Goal: Information Seeking & Learning: Learn about a topic

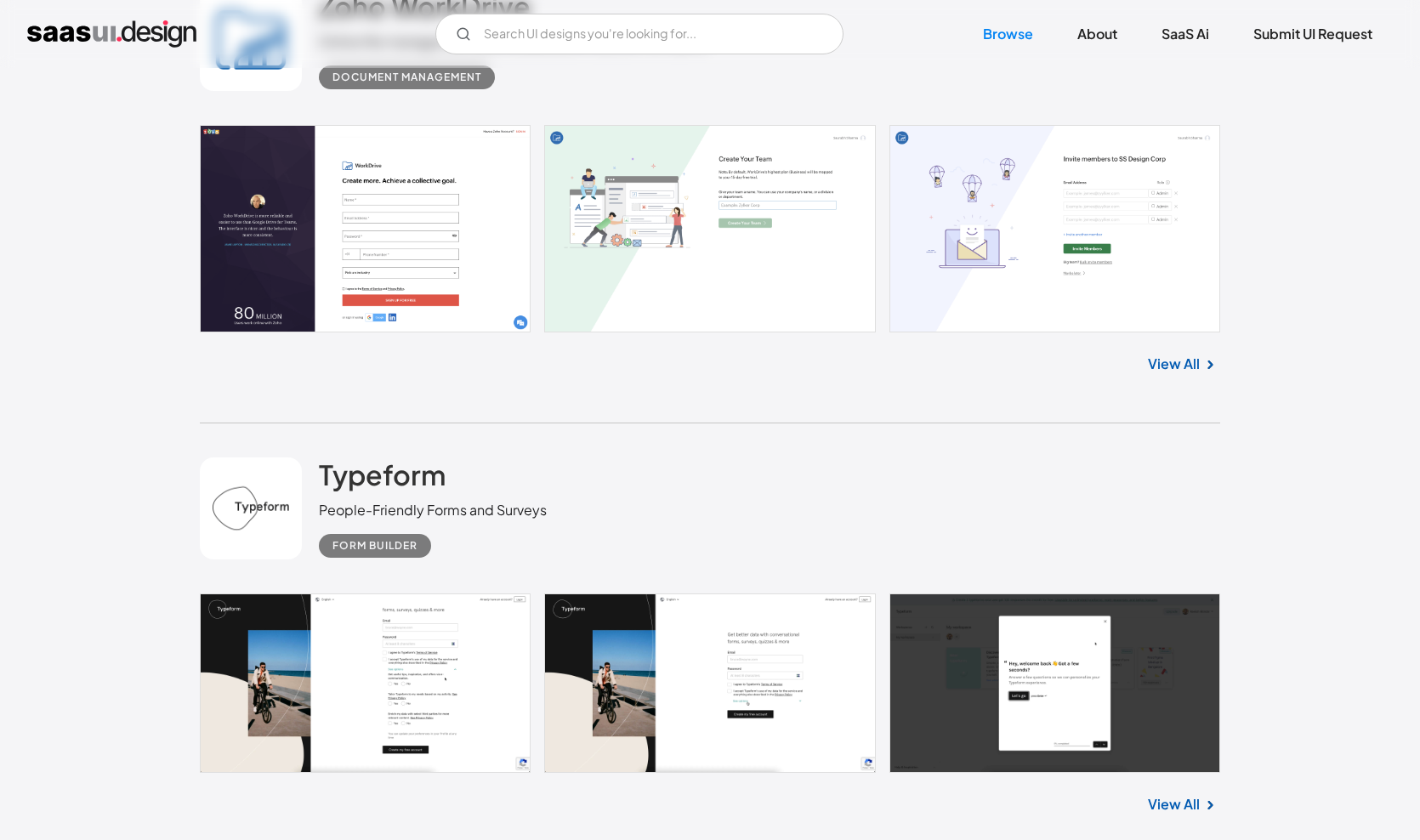
scroll to position [10076, 0]
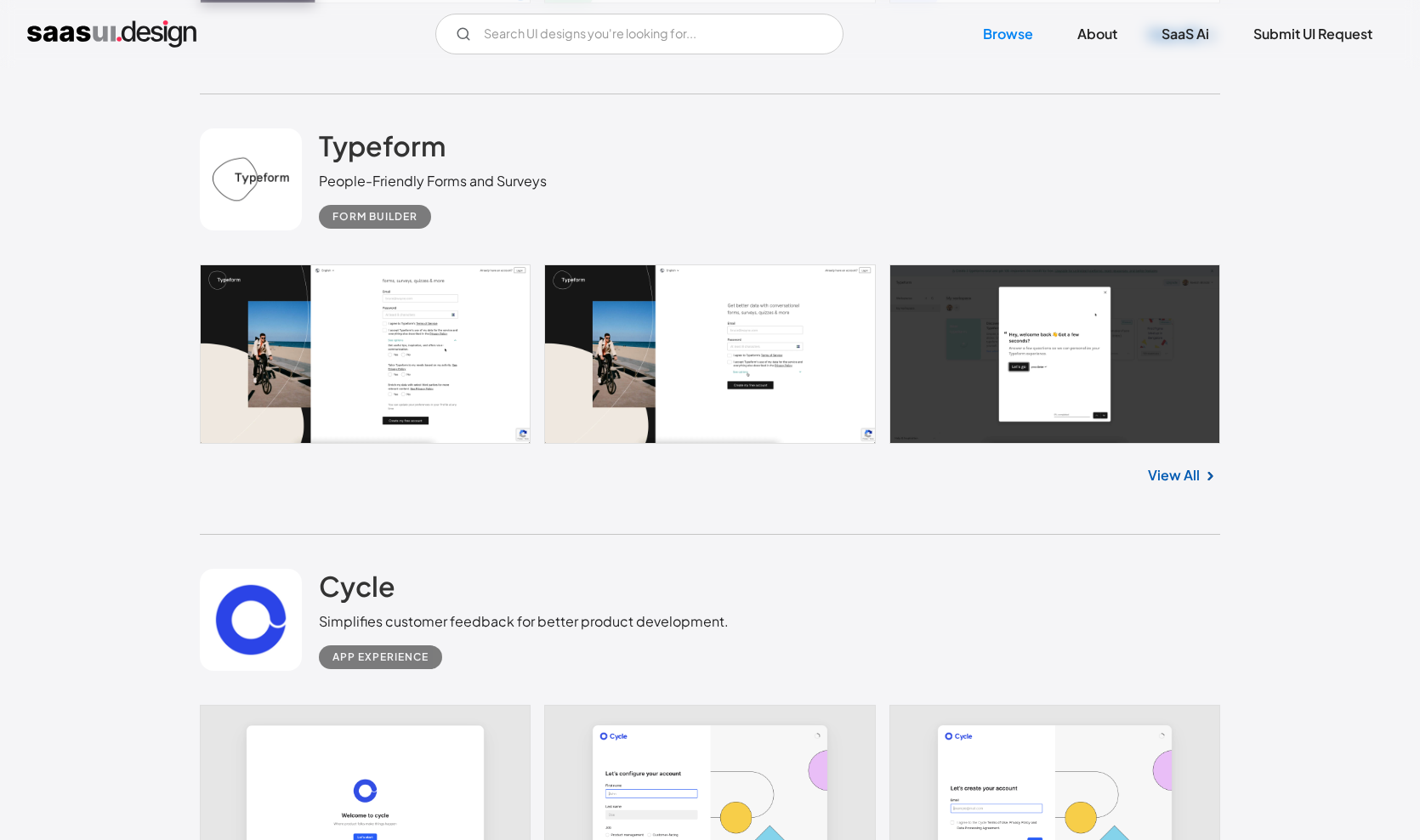
scroll to position [10426, 0]
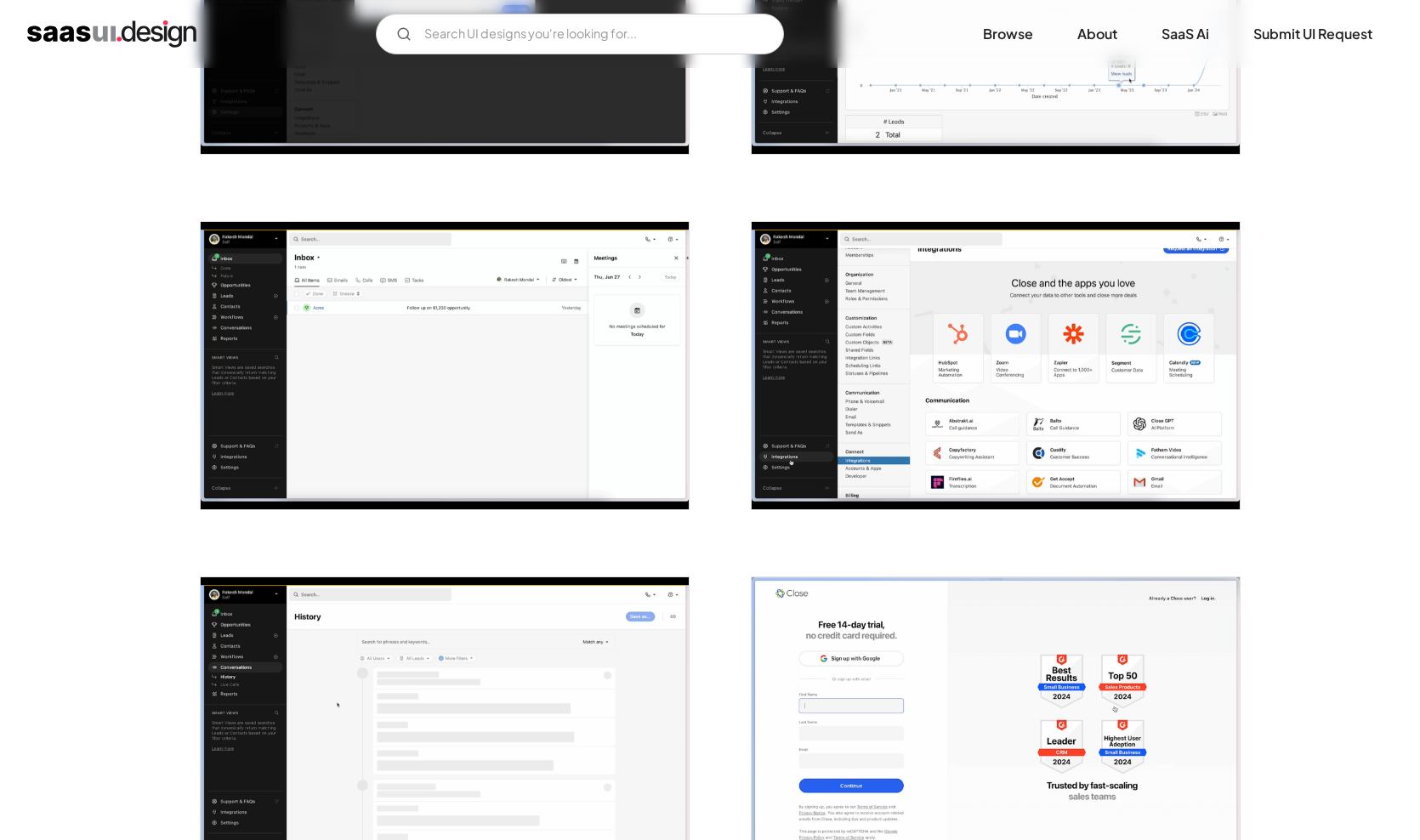
scroll to position [1256, 0]
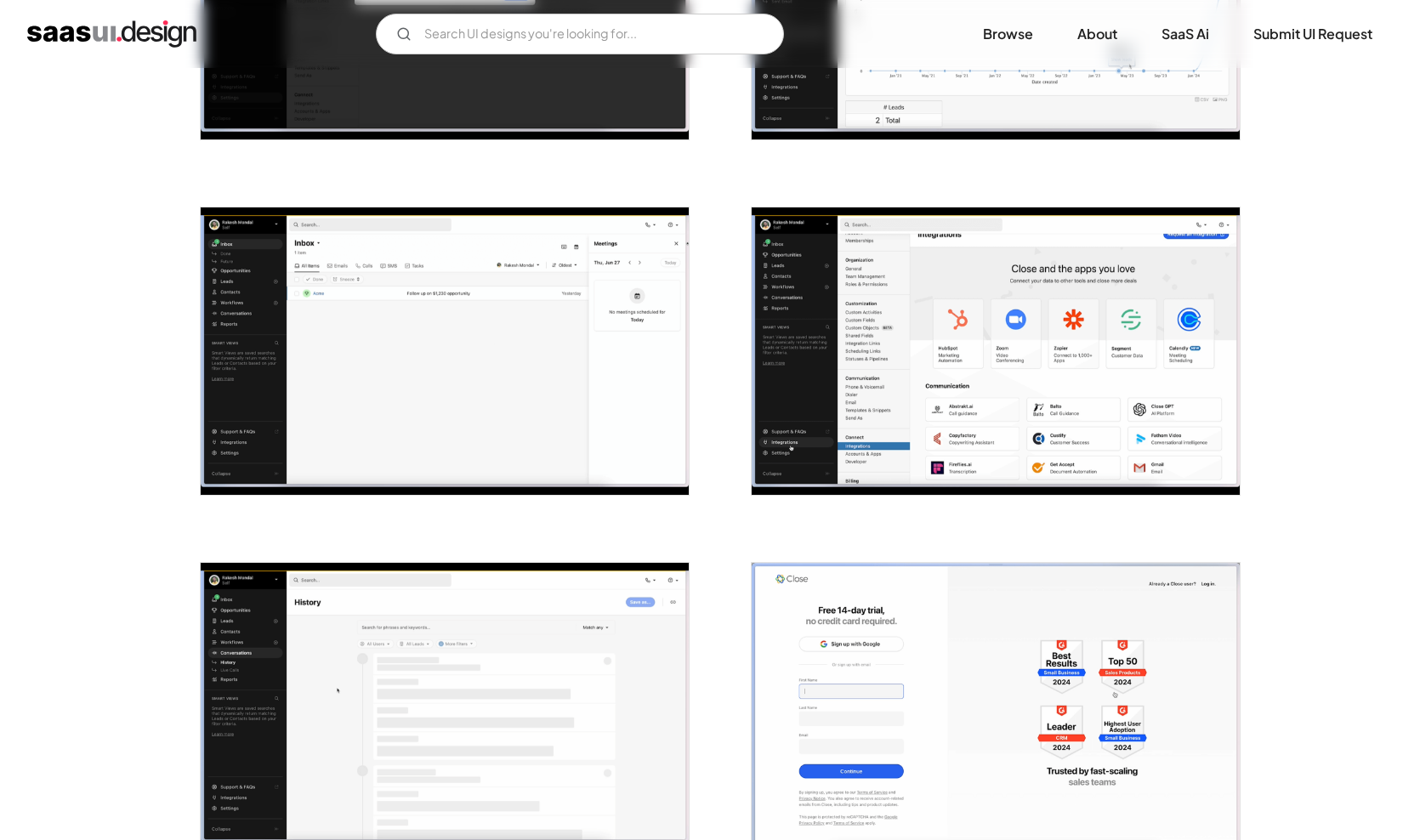
click at [554, 371] on img "open lightbox" at bounding box center [444, 351] width 488 height 287
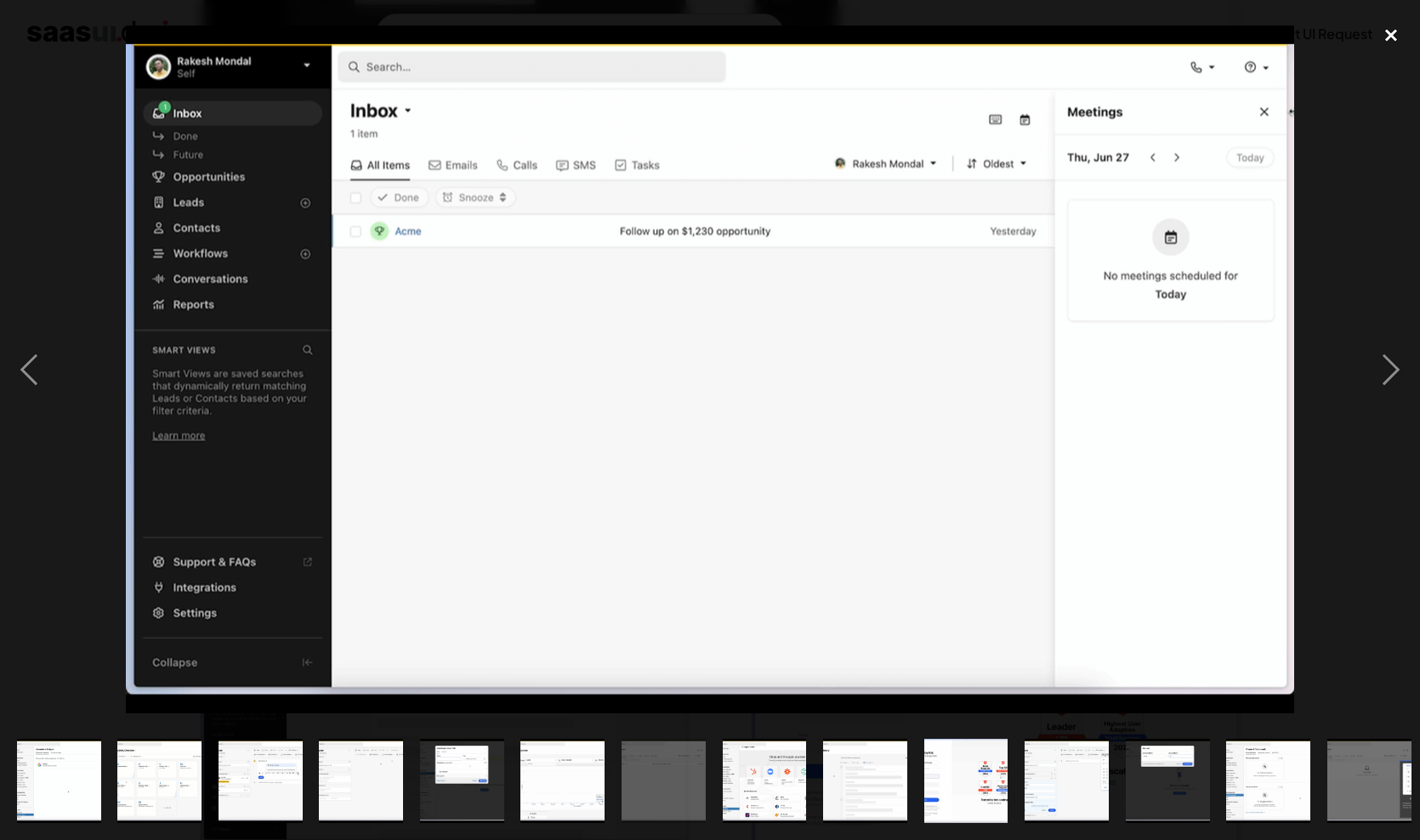
click at [1391, 36] on div "close lightbox" at bounding box center [1391, 36] width 58 height 38
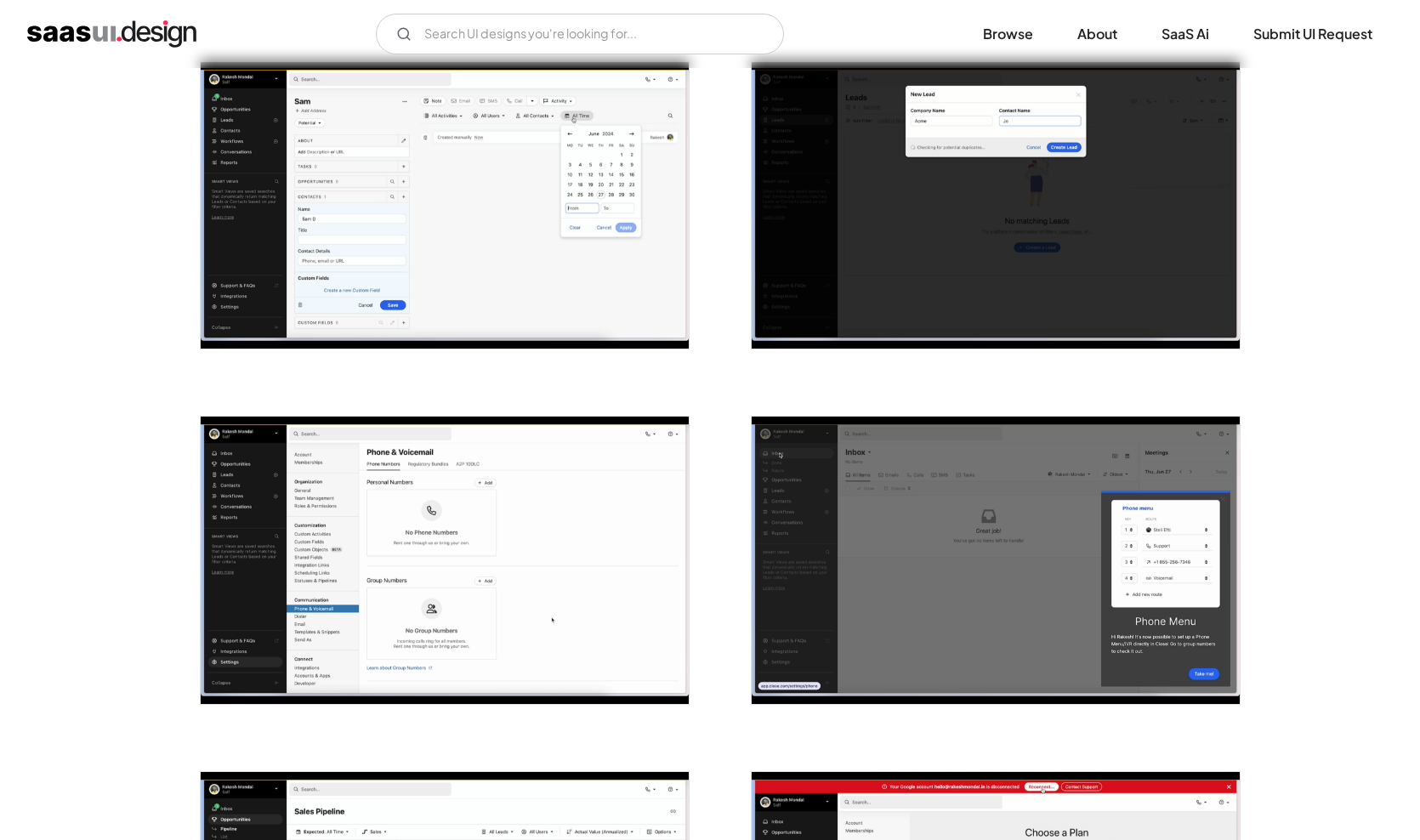
scroll to position [2111, 0]
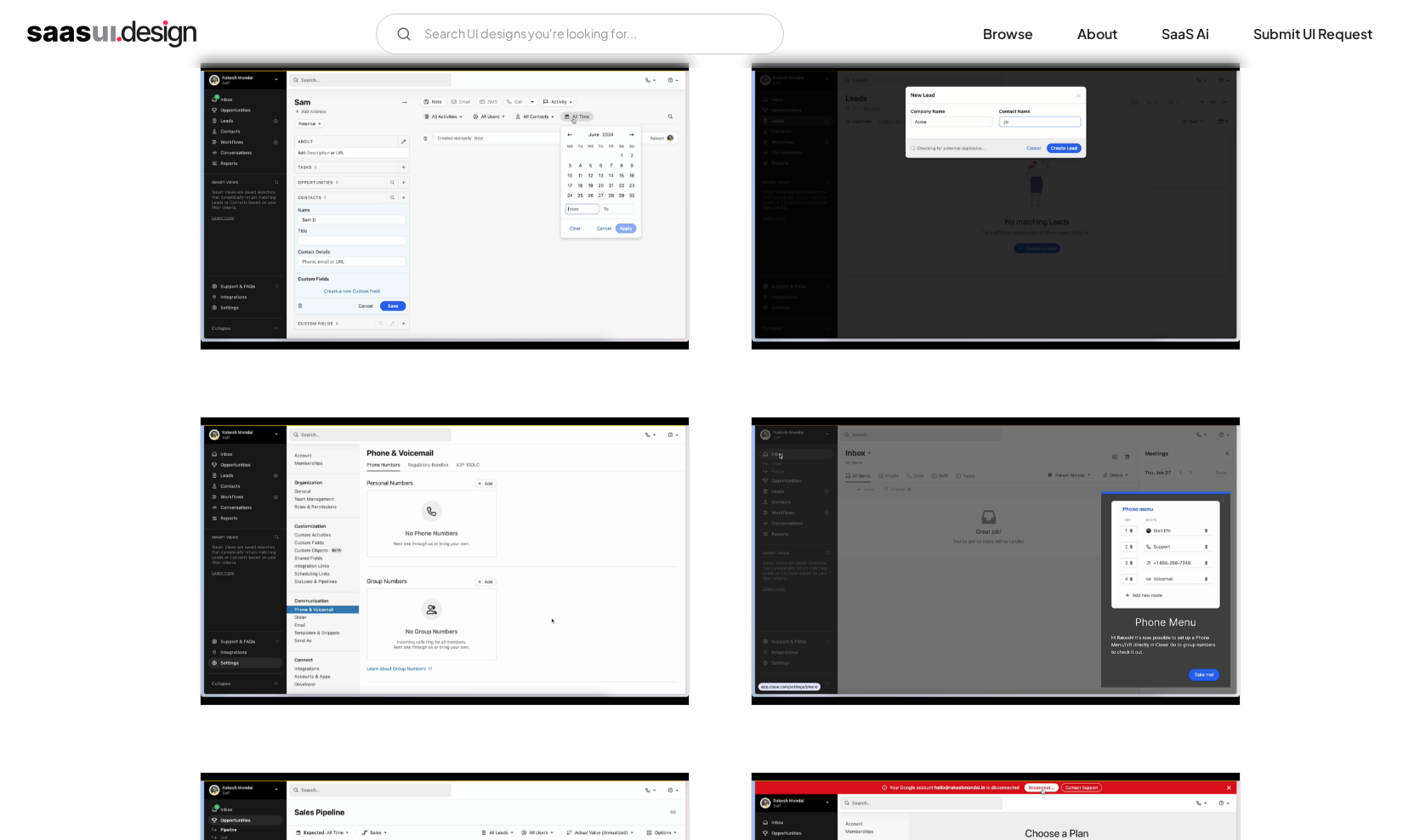
click at [1055, 572] on img "open lightbox" at bounding box center [995, 561] width 488 height 287
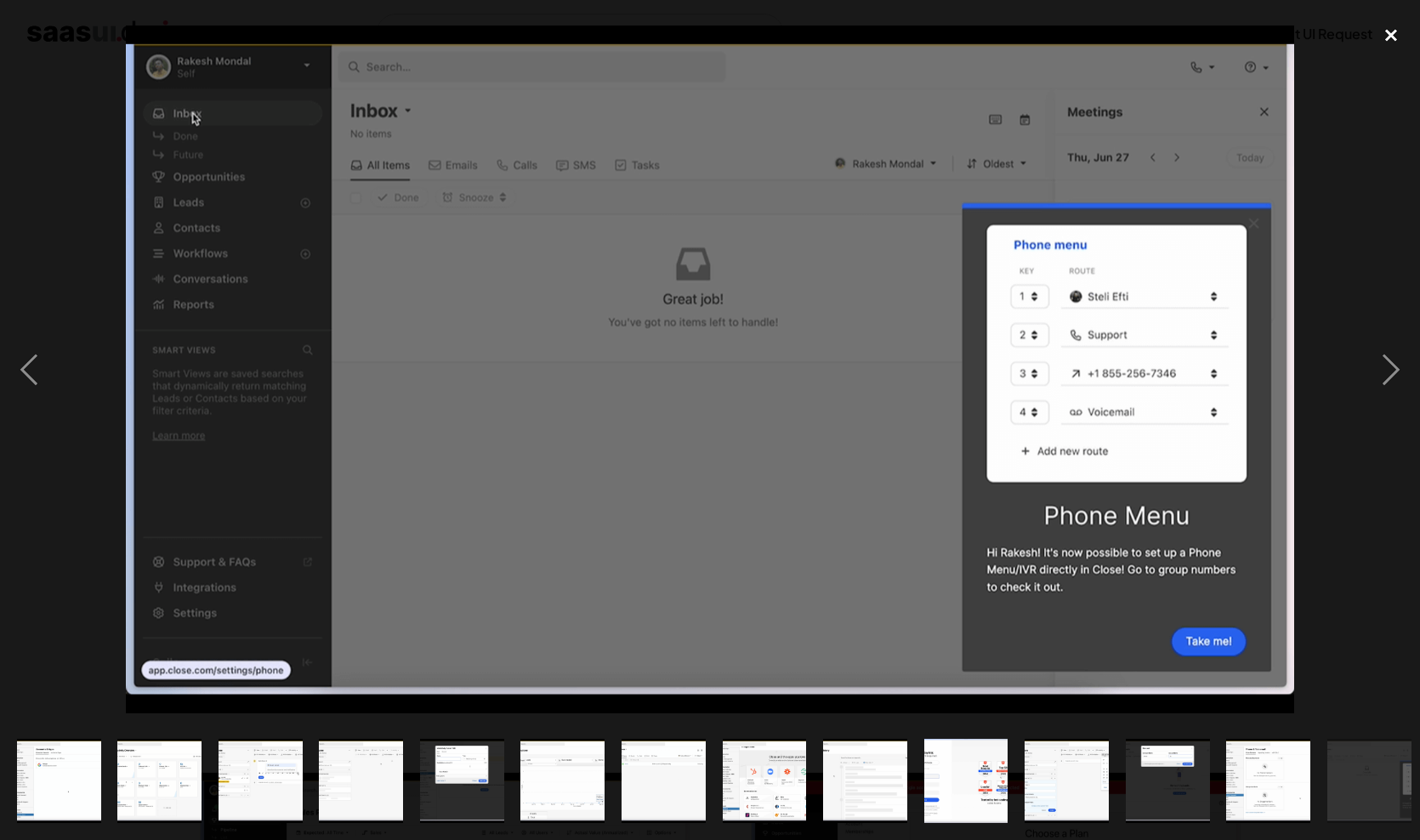
click at [1385, 33] on div "close lightbox" at bounding box center [1391, 36] width 58 height 38
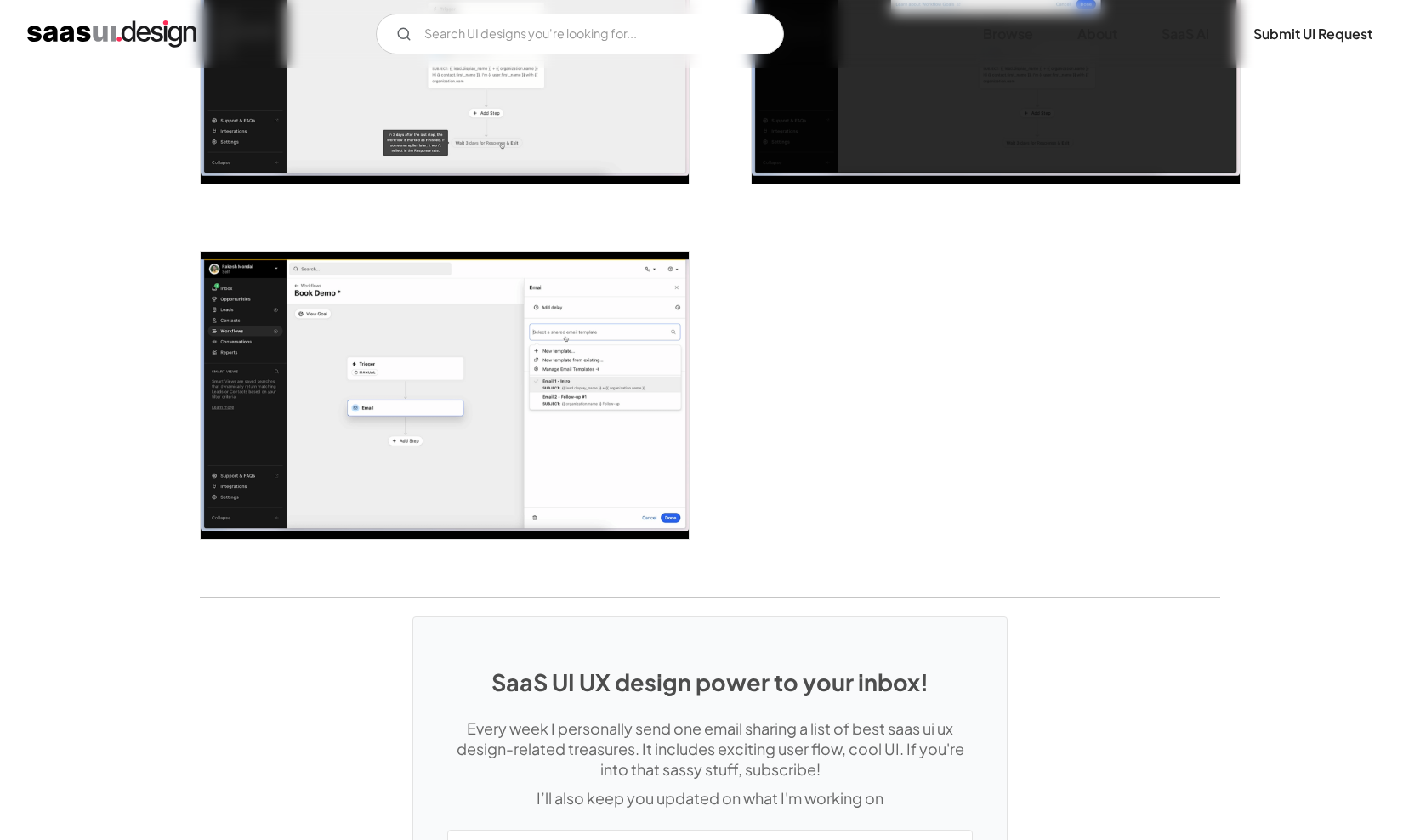
scroll to position [4085, 0]
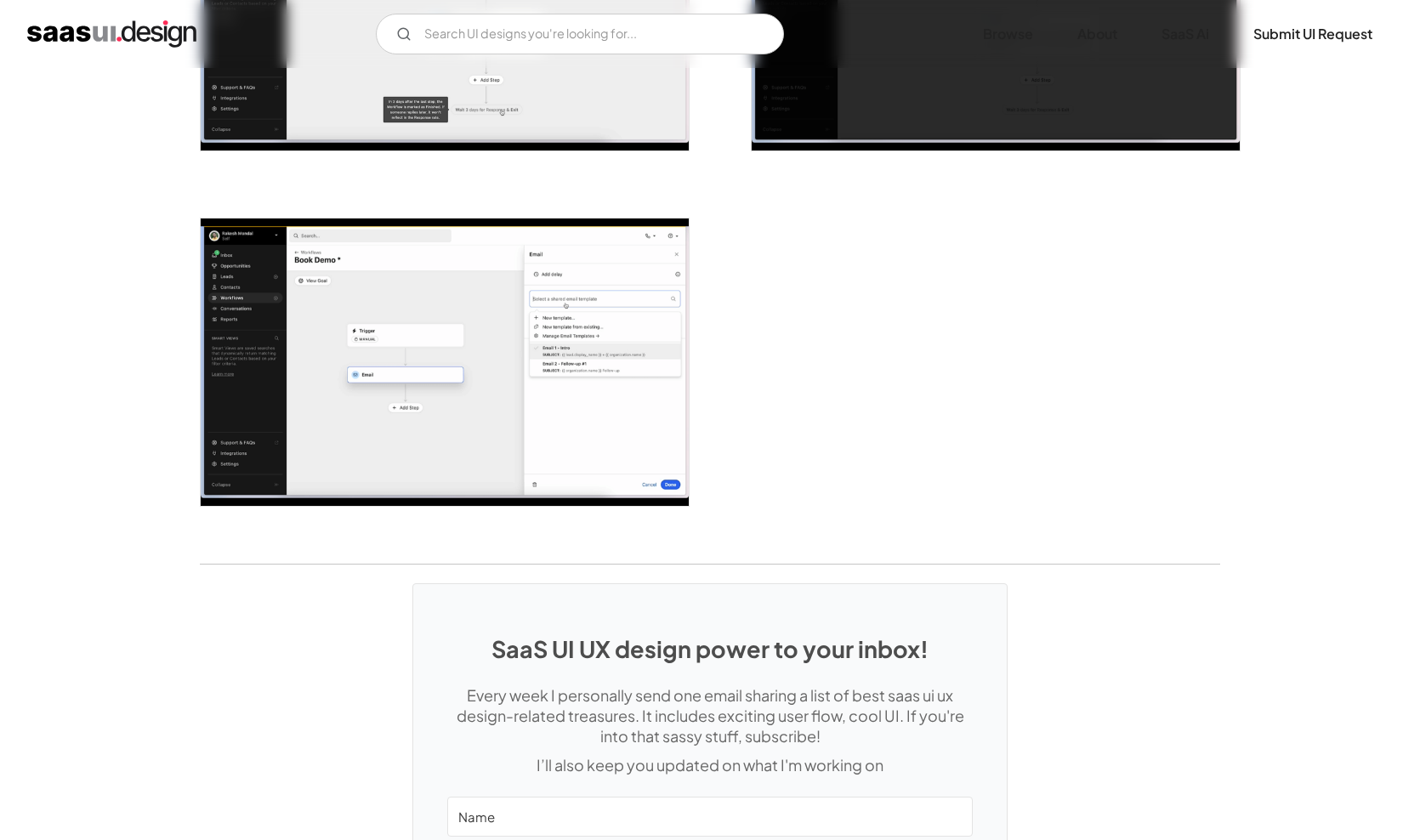
click at [487, 412] on img "open lightbox" at bounding box center [444, 362] width 488 height 287
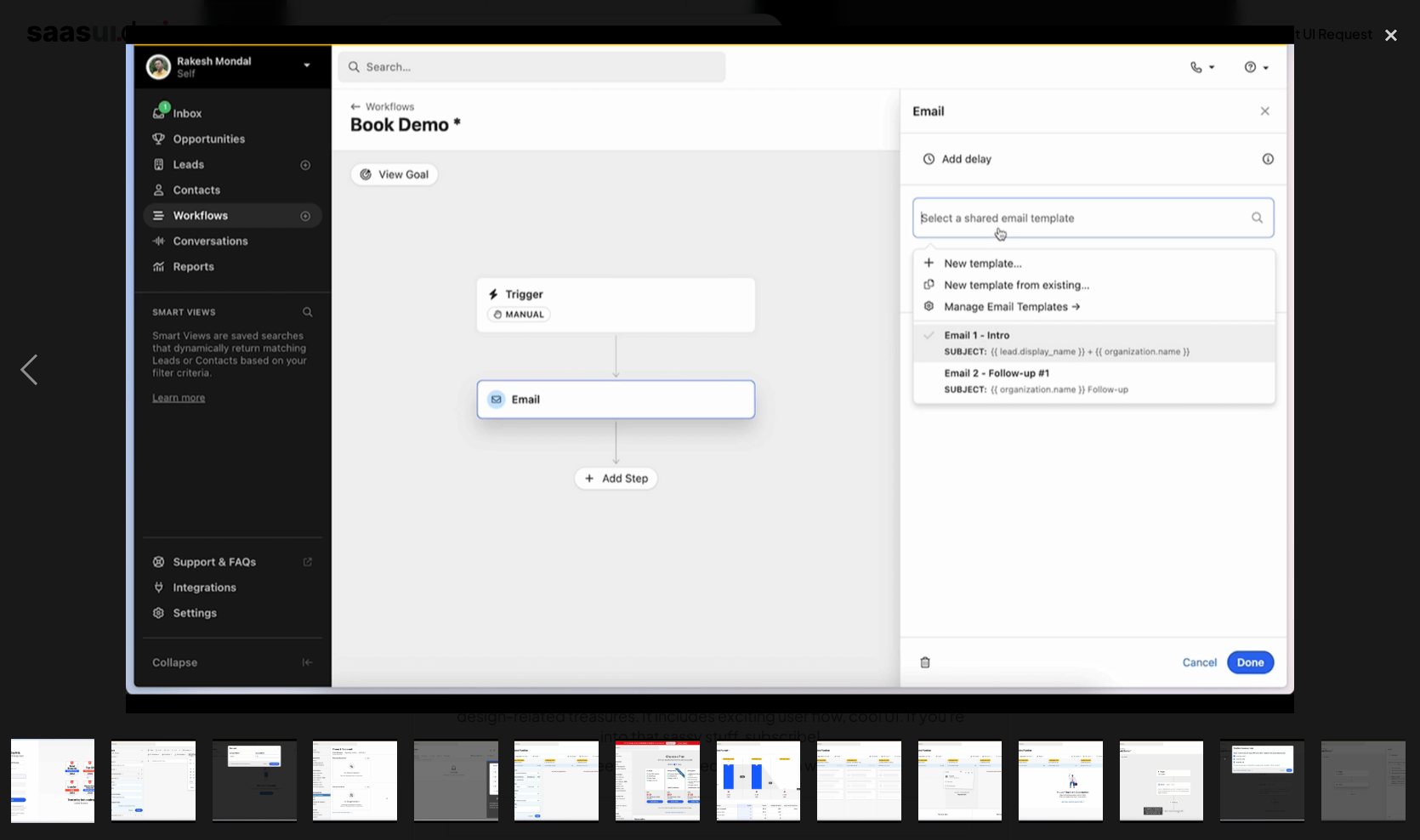
scroll to position [0, 915]
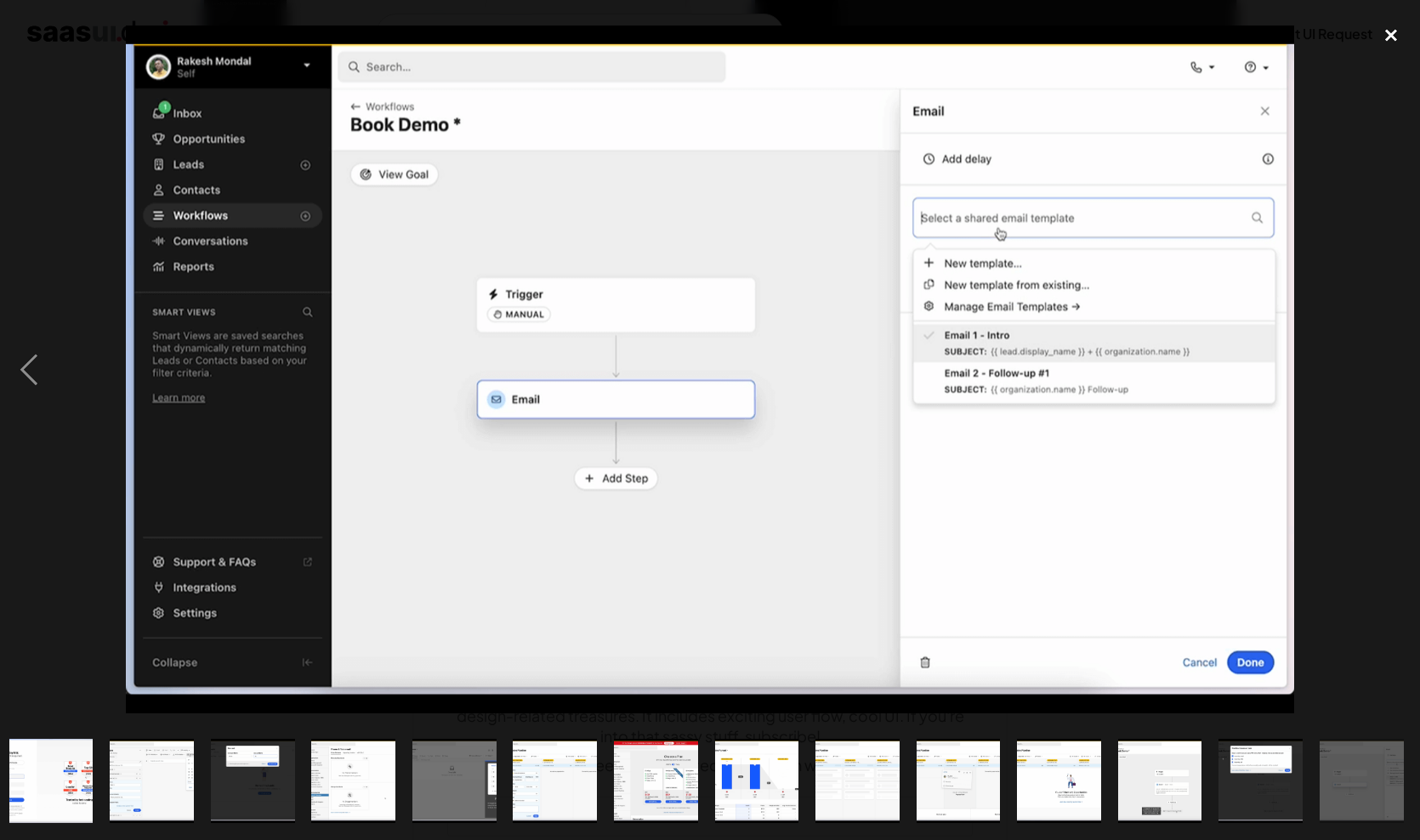
click at [1395, 34] on div "close lightbox" at bounding box center [1391, 36] width 58 height 38
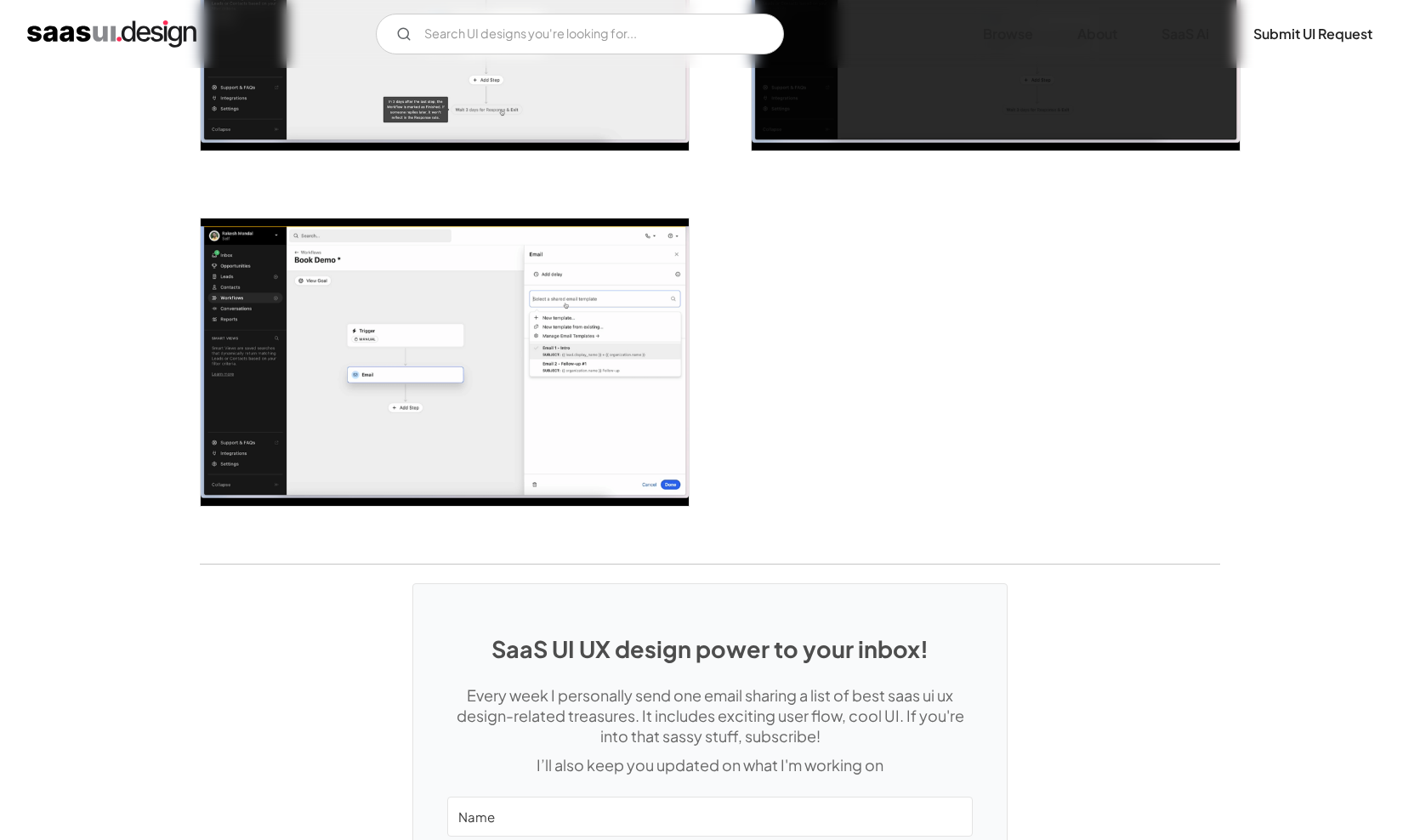
scroll to position [0, 0]
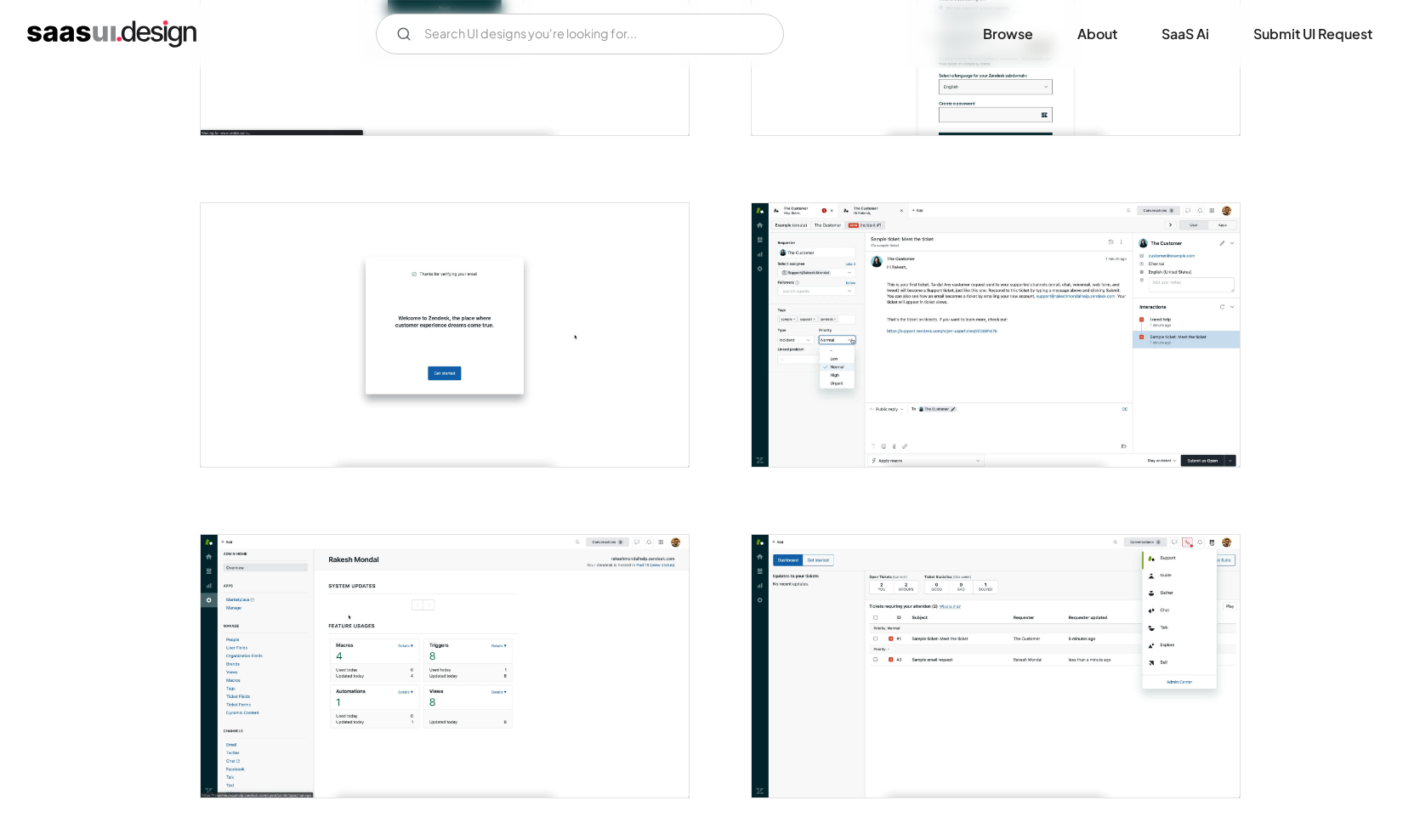
scroll to position [1524, 0]
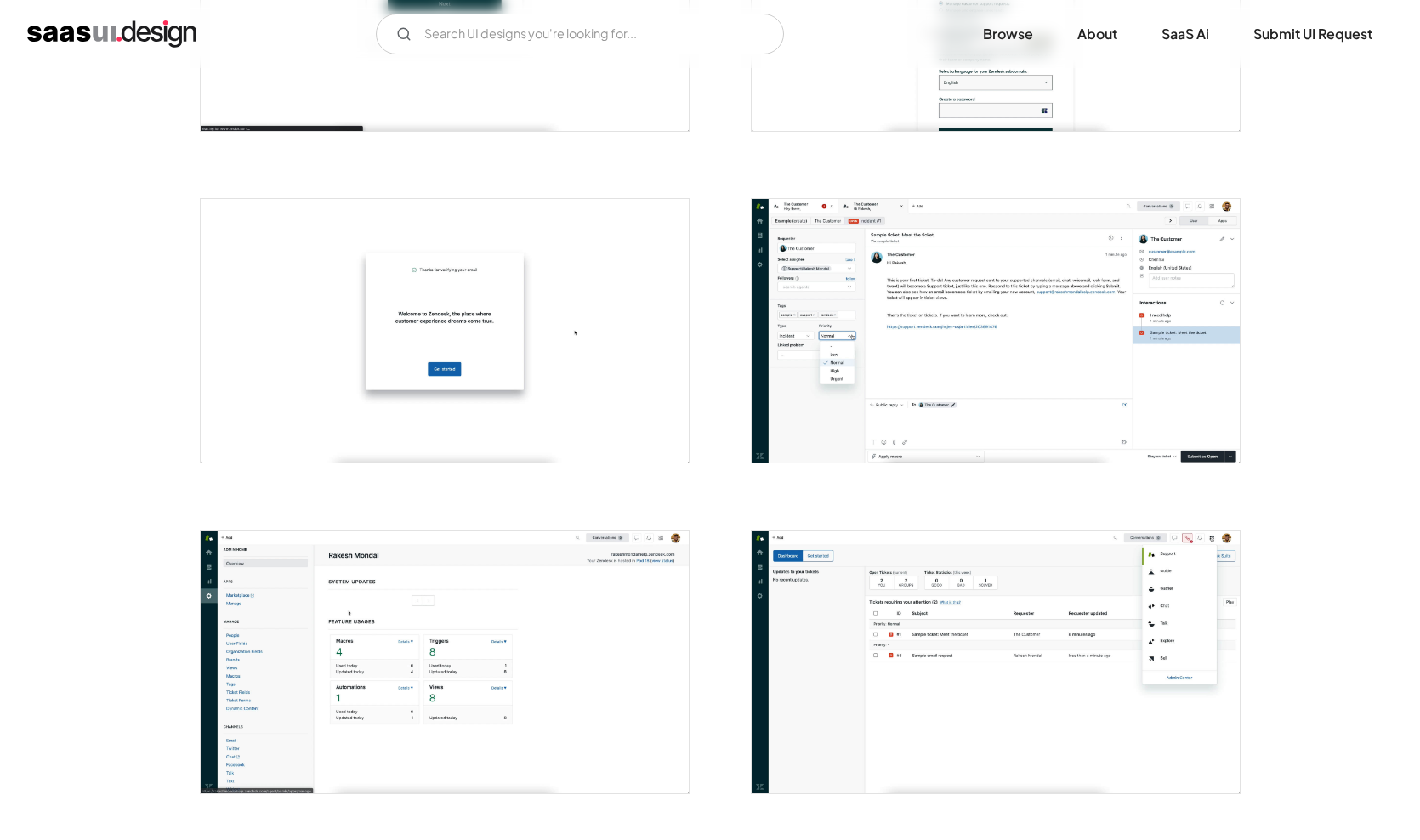
click at [1041, 336] on img "open lightbox" at bounding box center [995, 330] width 488 height 263
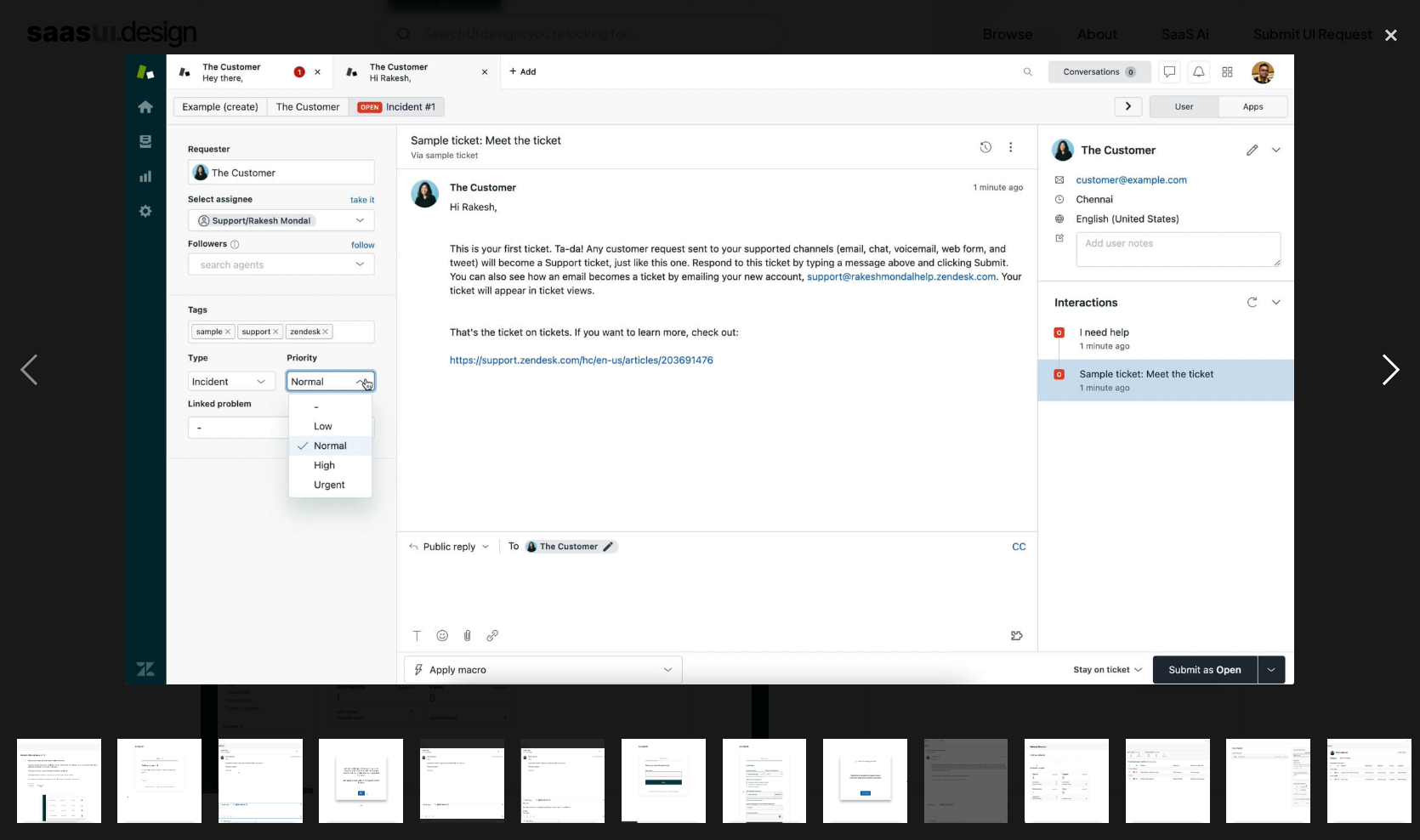
click at [1390, 373] on div "next image" at bounding box center [1391, 370] width 58 height 706
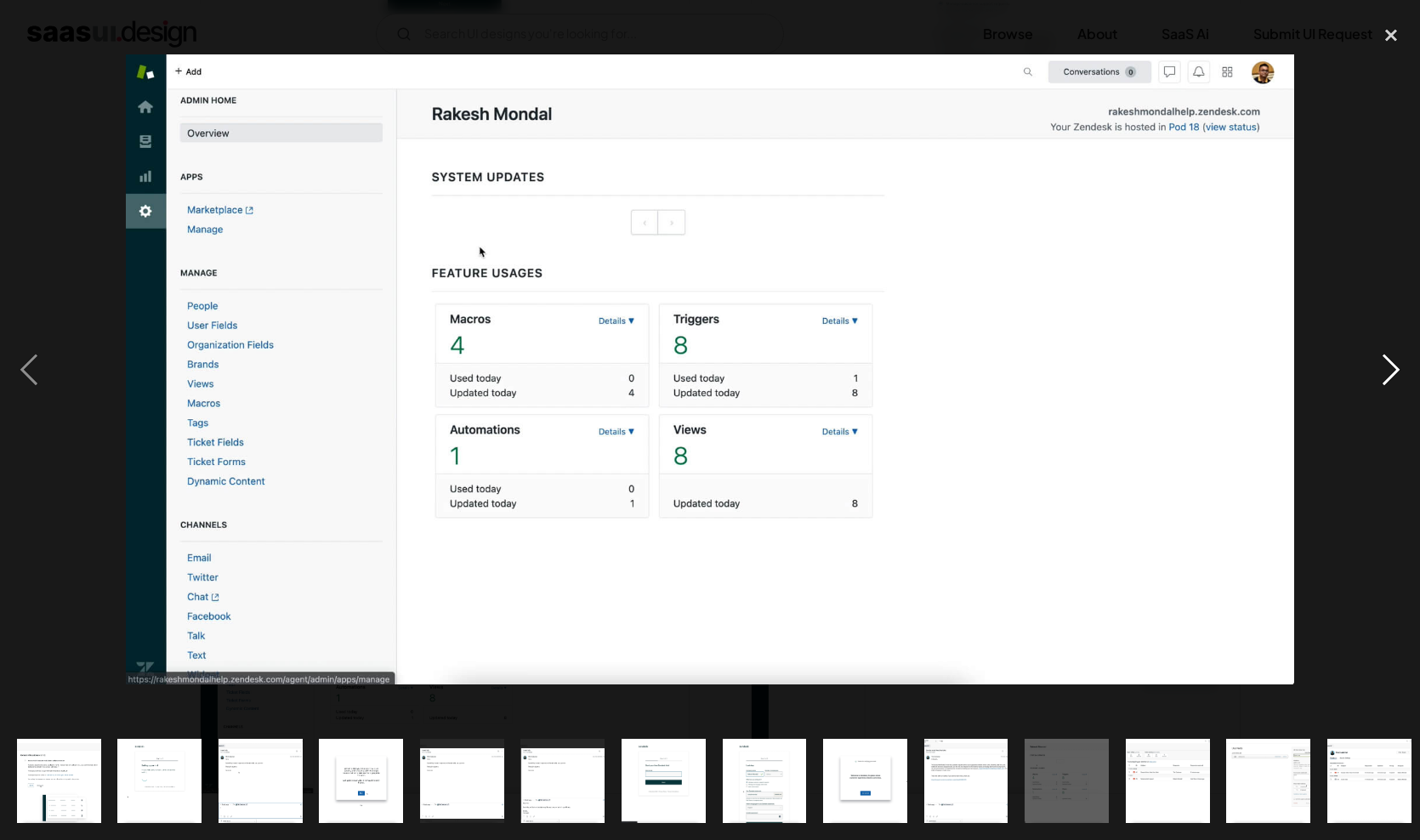
click at [1390, 373] on div "next image" at bounding box center [1391, 370] width 58 height 706
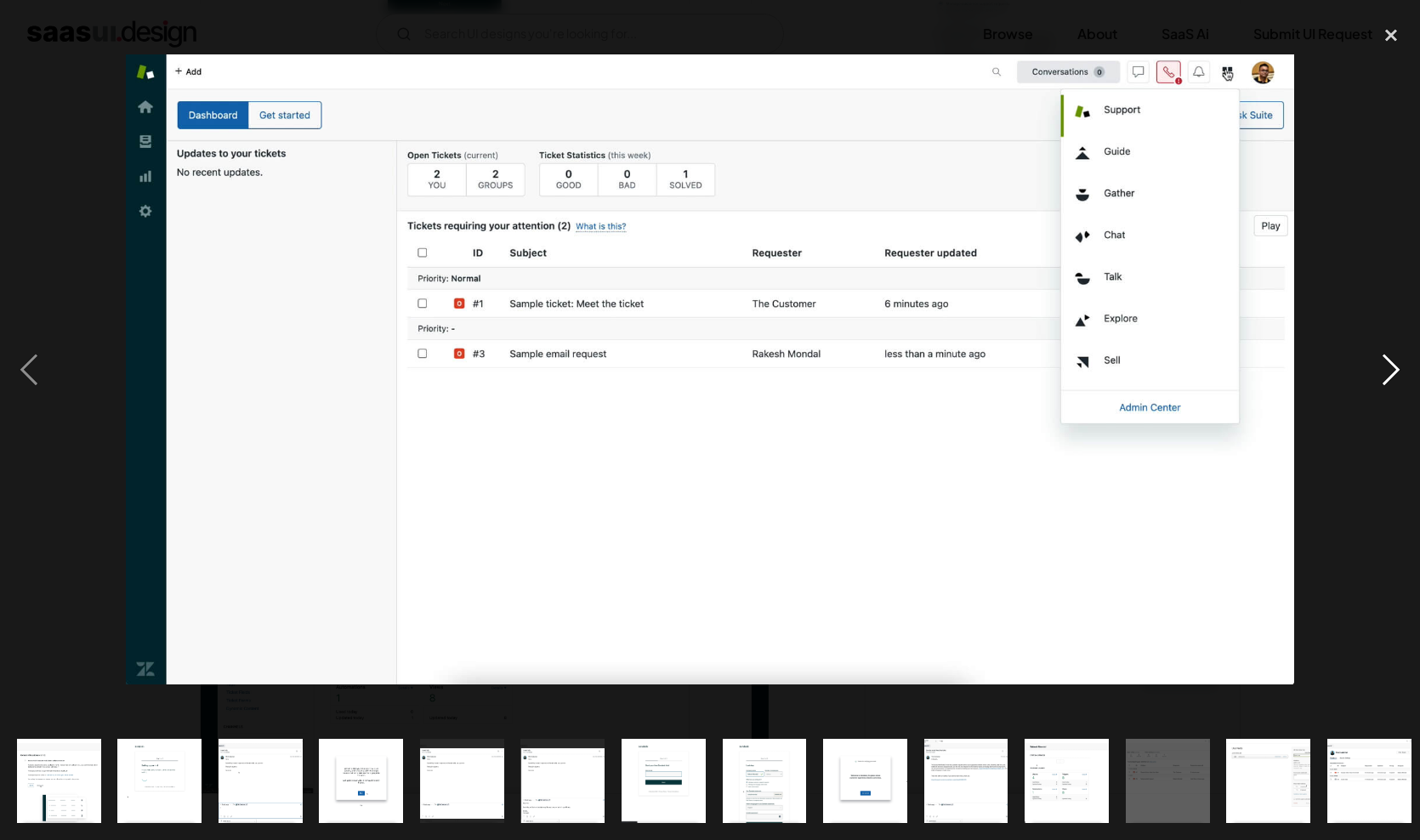
click at [1390, 373] on div "next image" at bounding box center [1391, 370] width 58 height 706
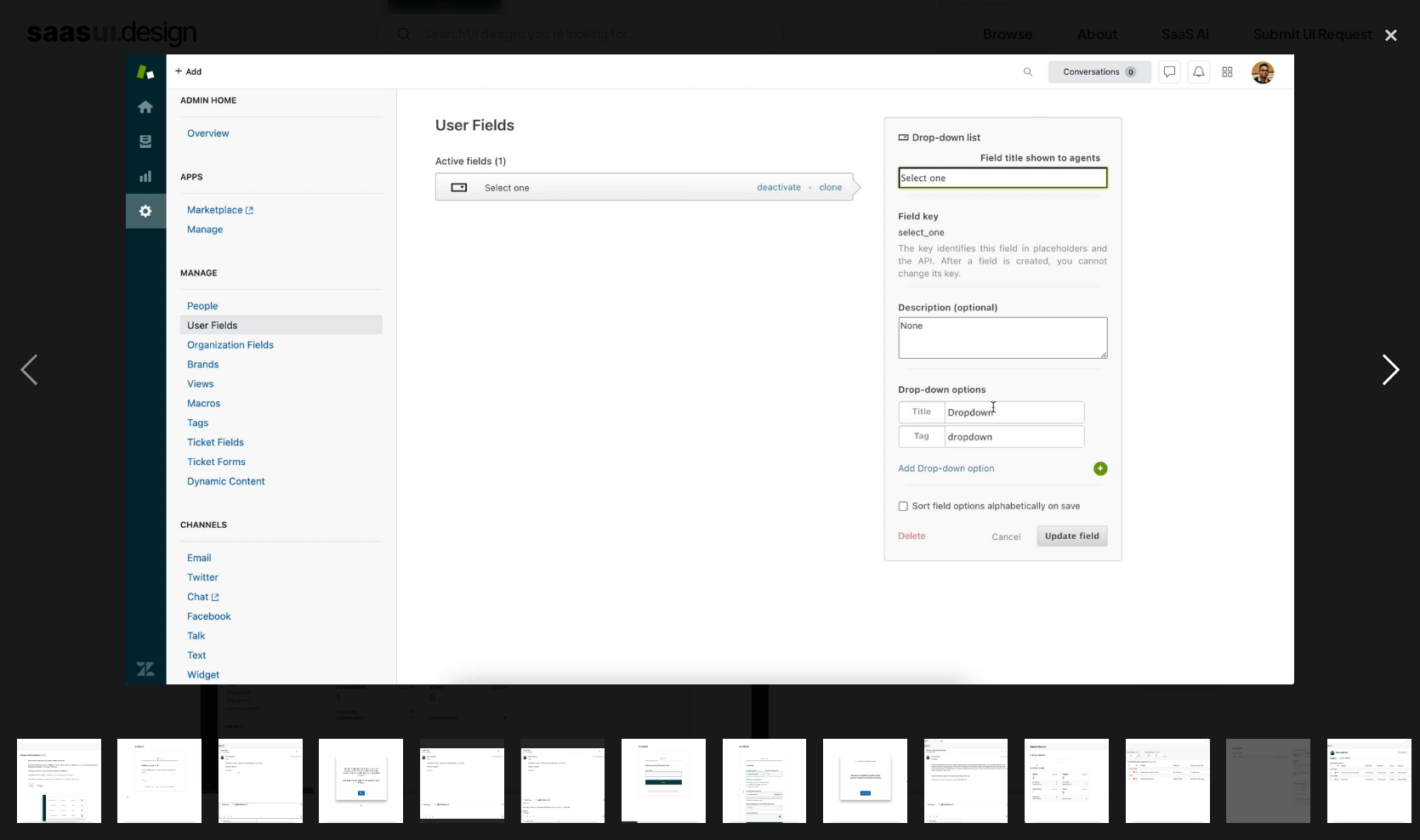
click at [1389, 373] on div "next image" at bounding box center [1391, 370] width 58 height 706
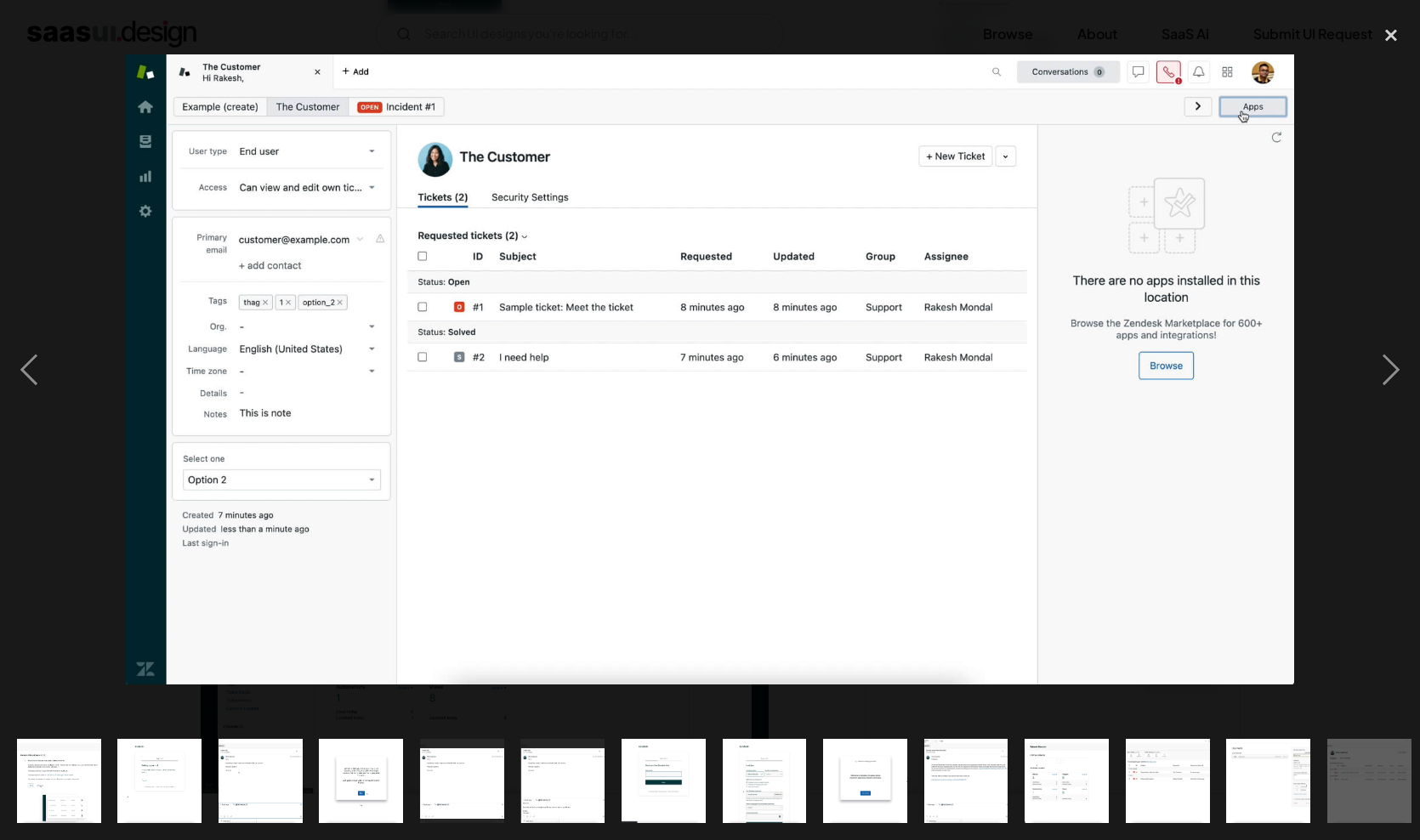
click at [74, 98] on div at bounding box center [710, 370] width 1420 height 706
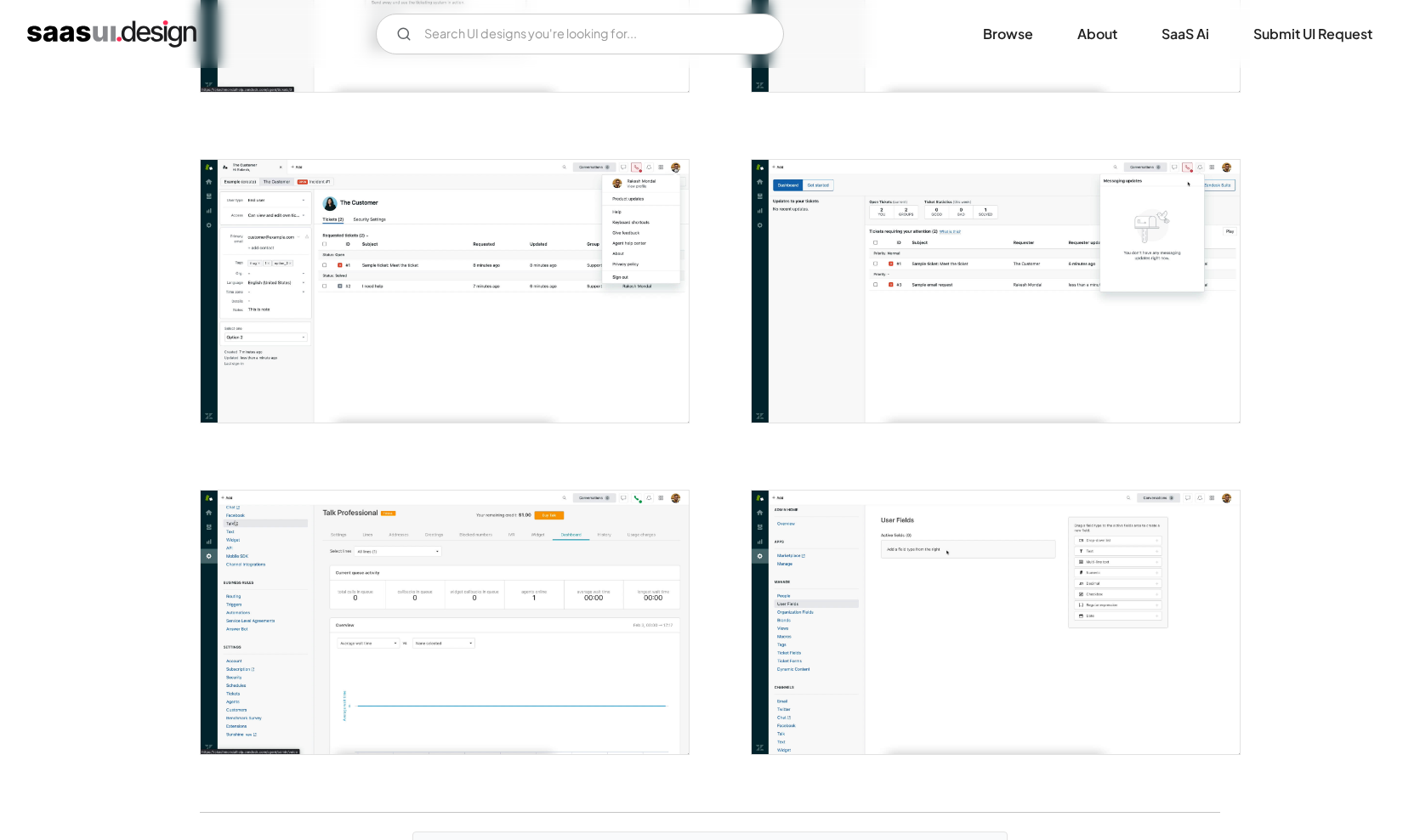
scroll to position [2893, 0]
click at [1142, 584] on img "open lightbox" at bounding box center [995, 619] width 488 height 263
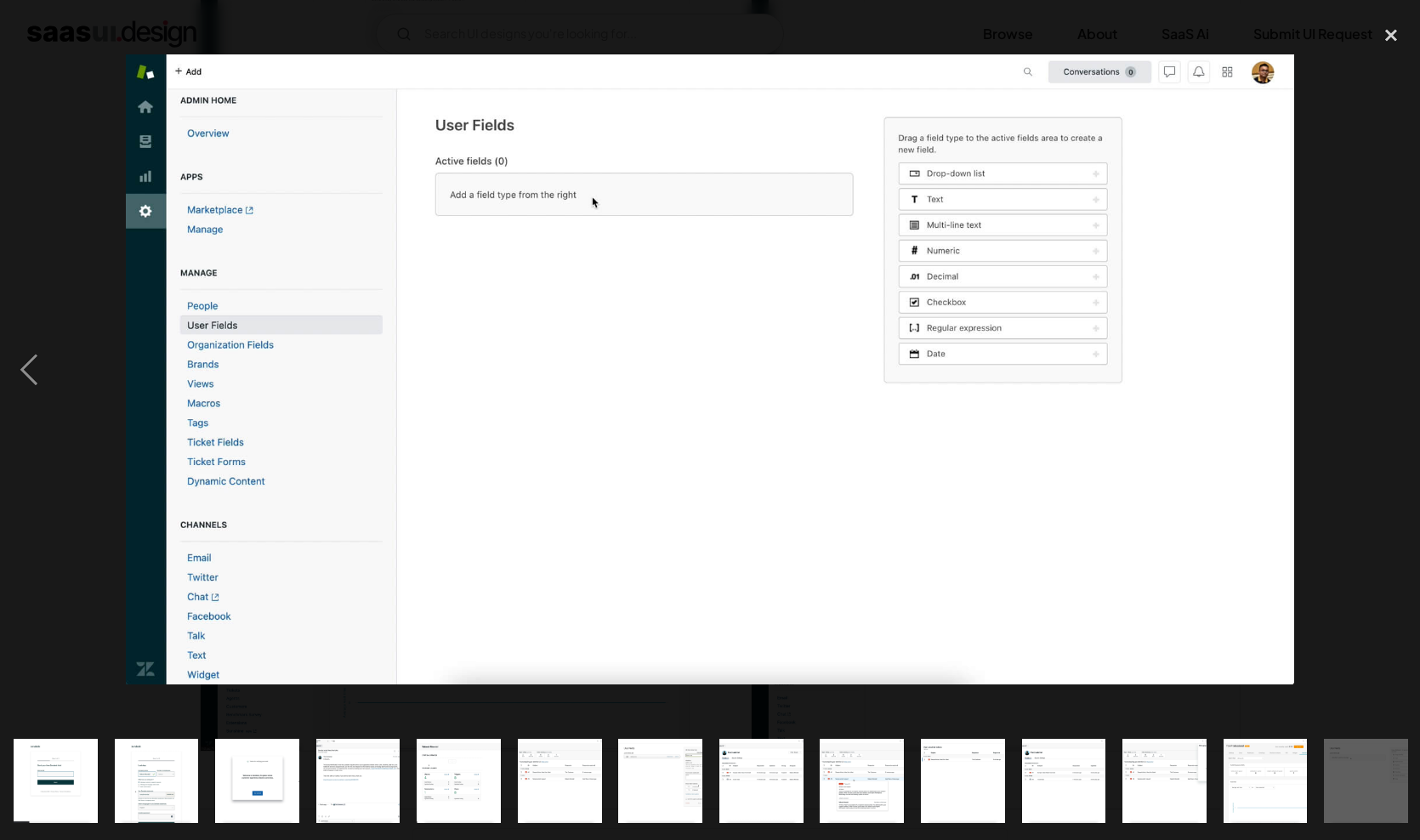
scroll to position [0, 613]
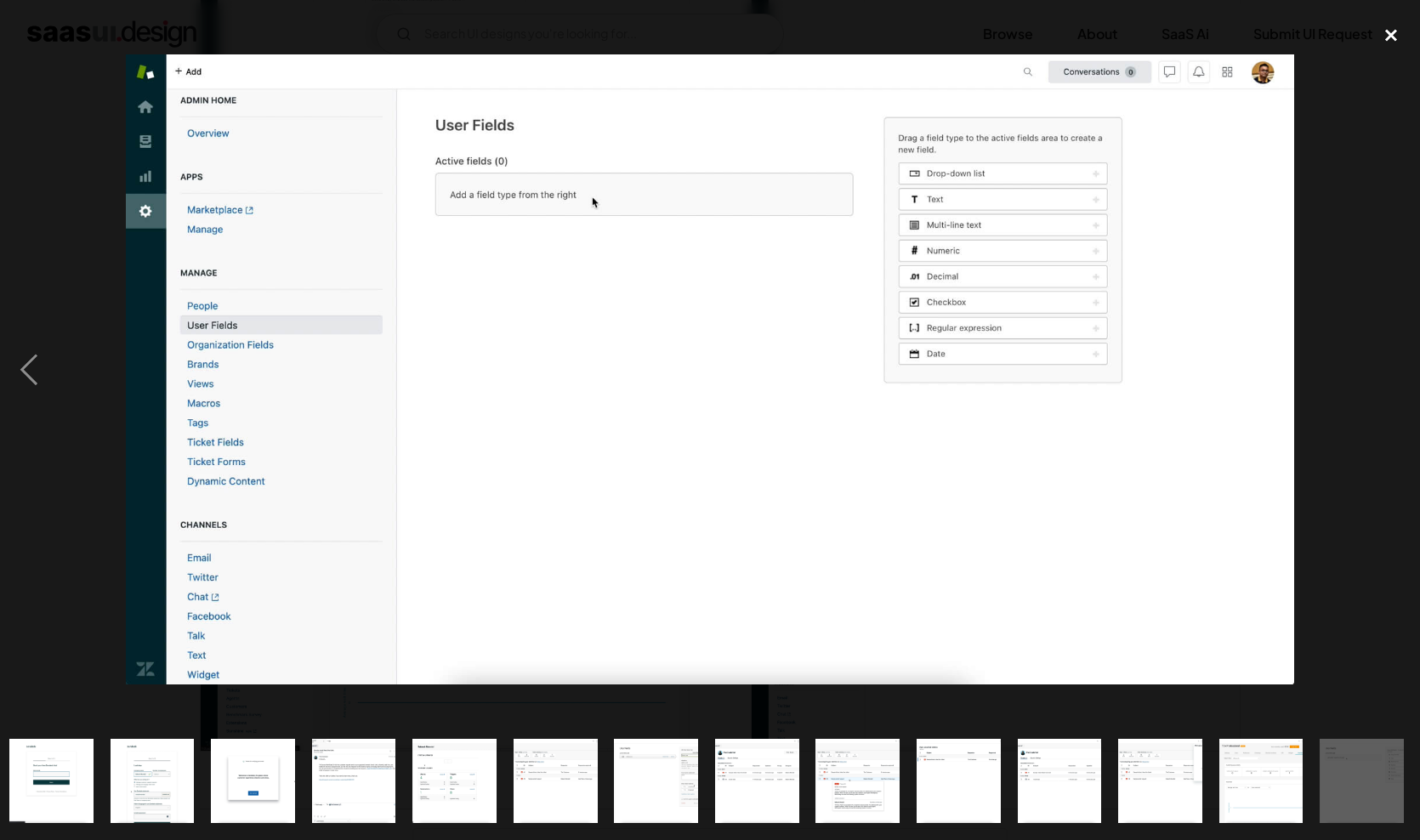
click at [1388, 33] on div "close lightbox" at bounding box center [1391, 36] width 58 height 38
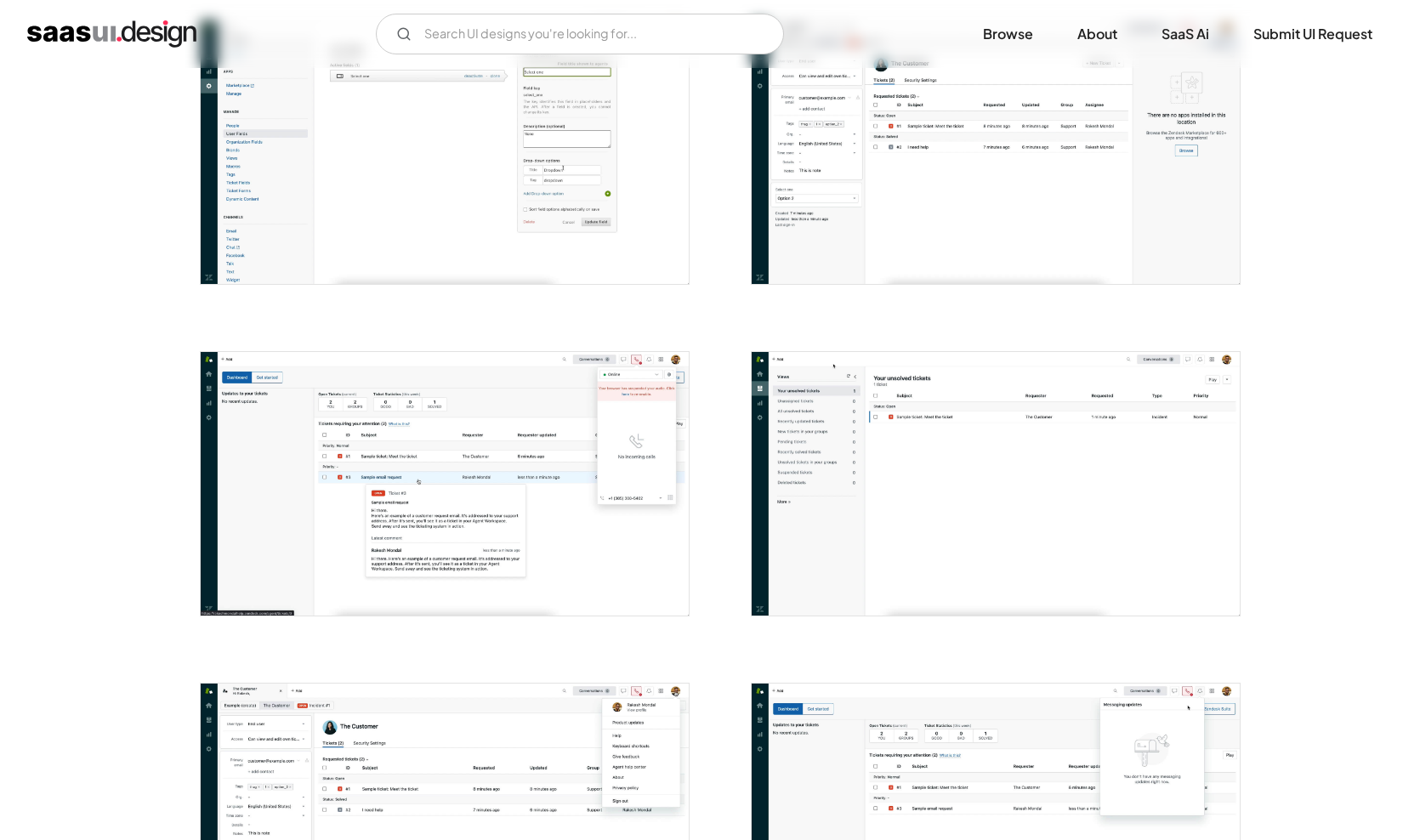
scroll to position [2353, 0]
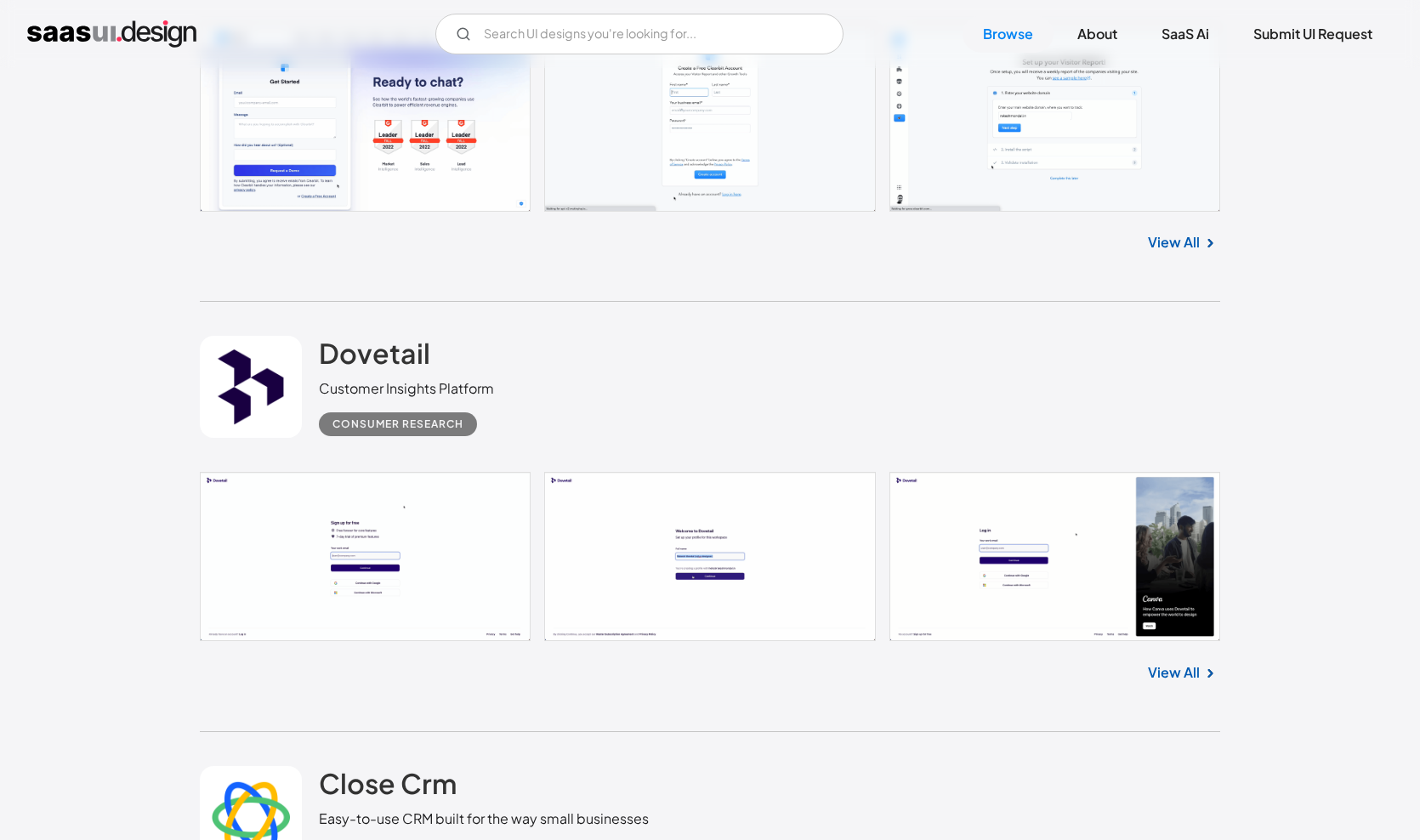
scroll to position [12506, 0]
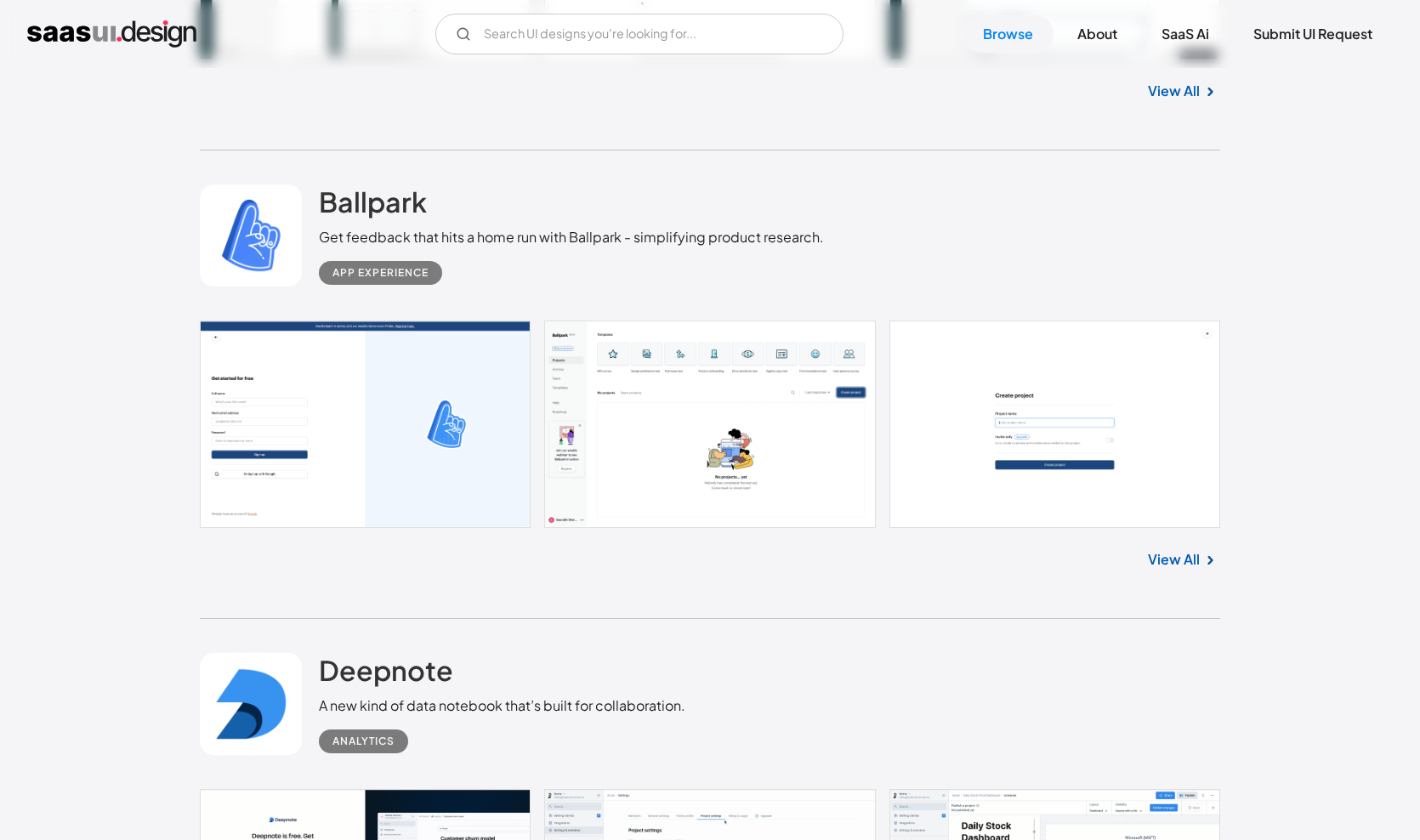
scroll to position [14007, 0]
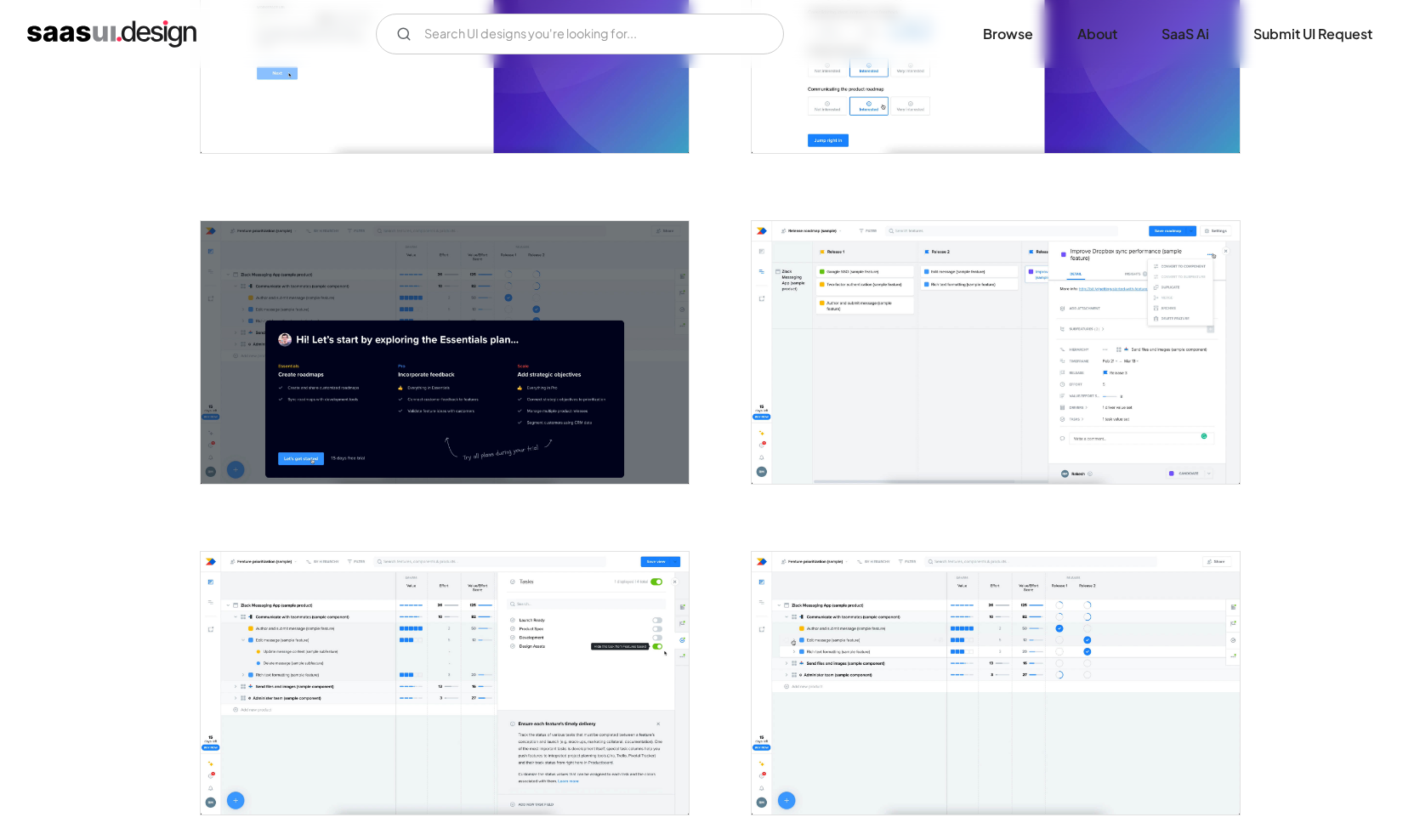
scroll to position [544, 0]
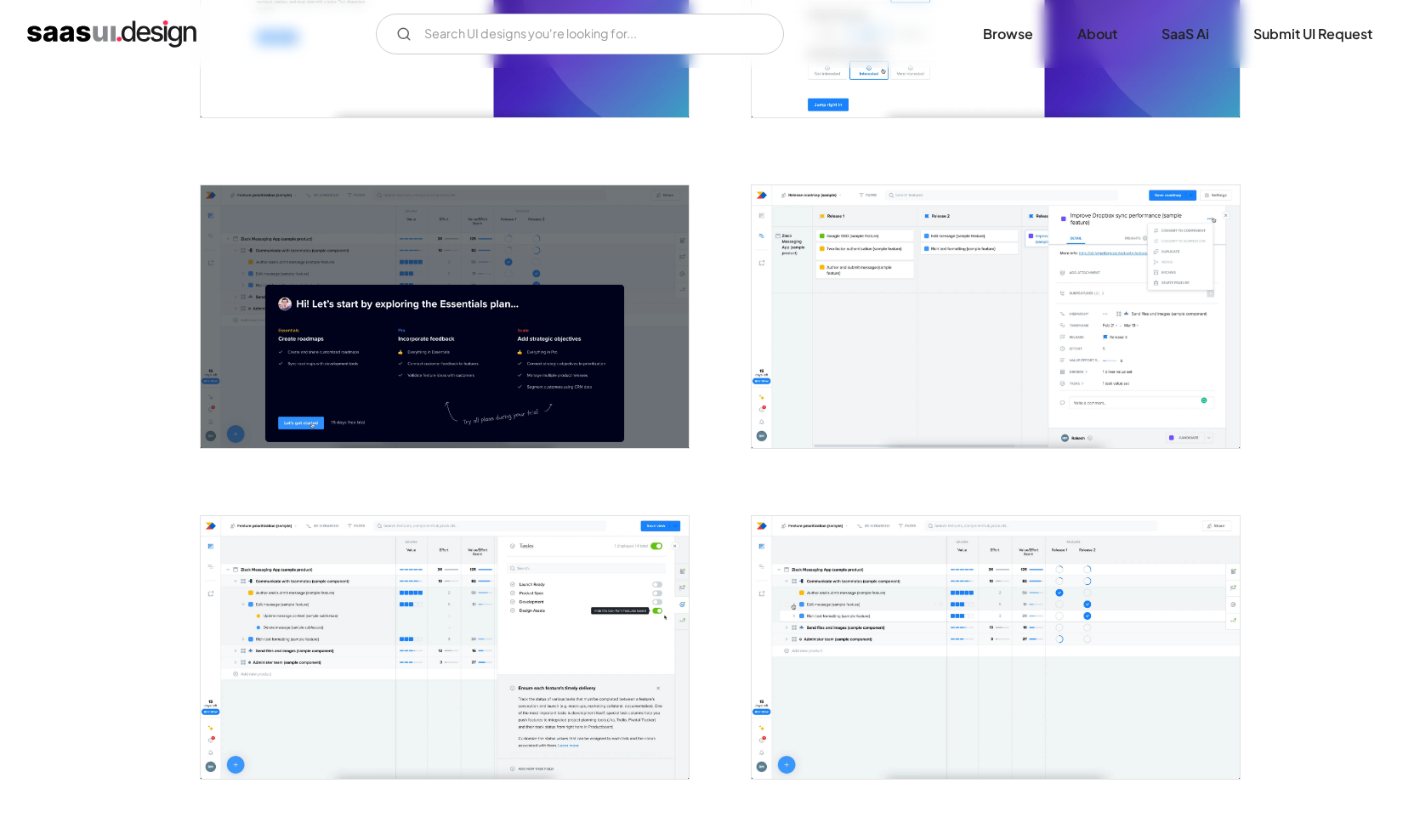
click at [1016, 347] on img "open lightbox" at bounding box center [995, 316] width 488 height 262
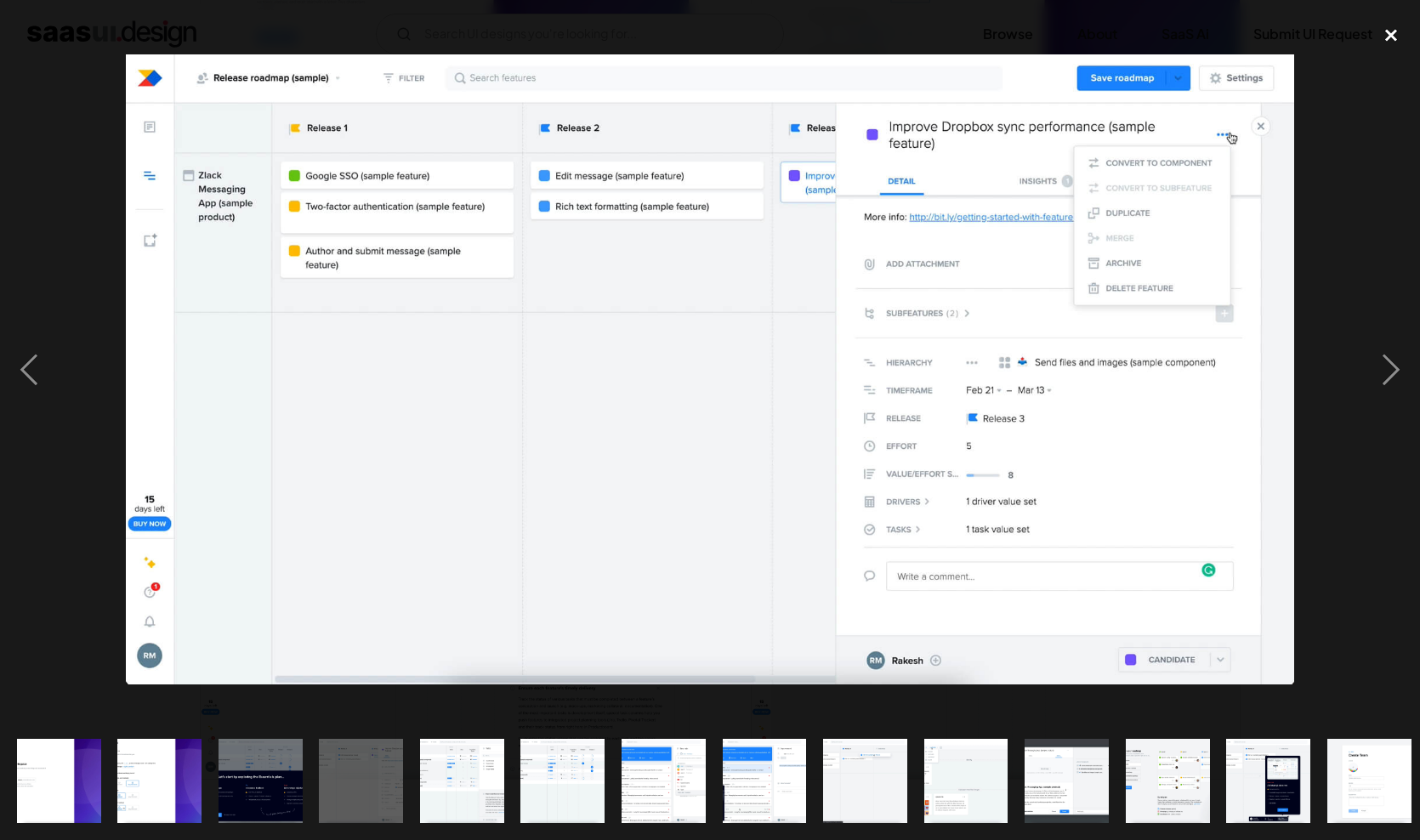
click at [1392, 36] on div "close lightbox" at bounding box center [1391, 36] width 58 height 38
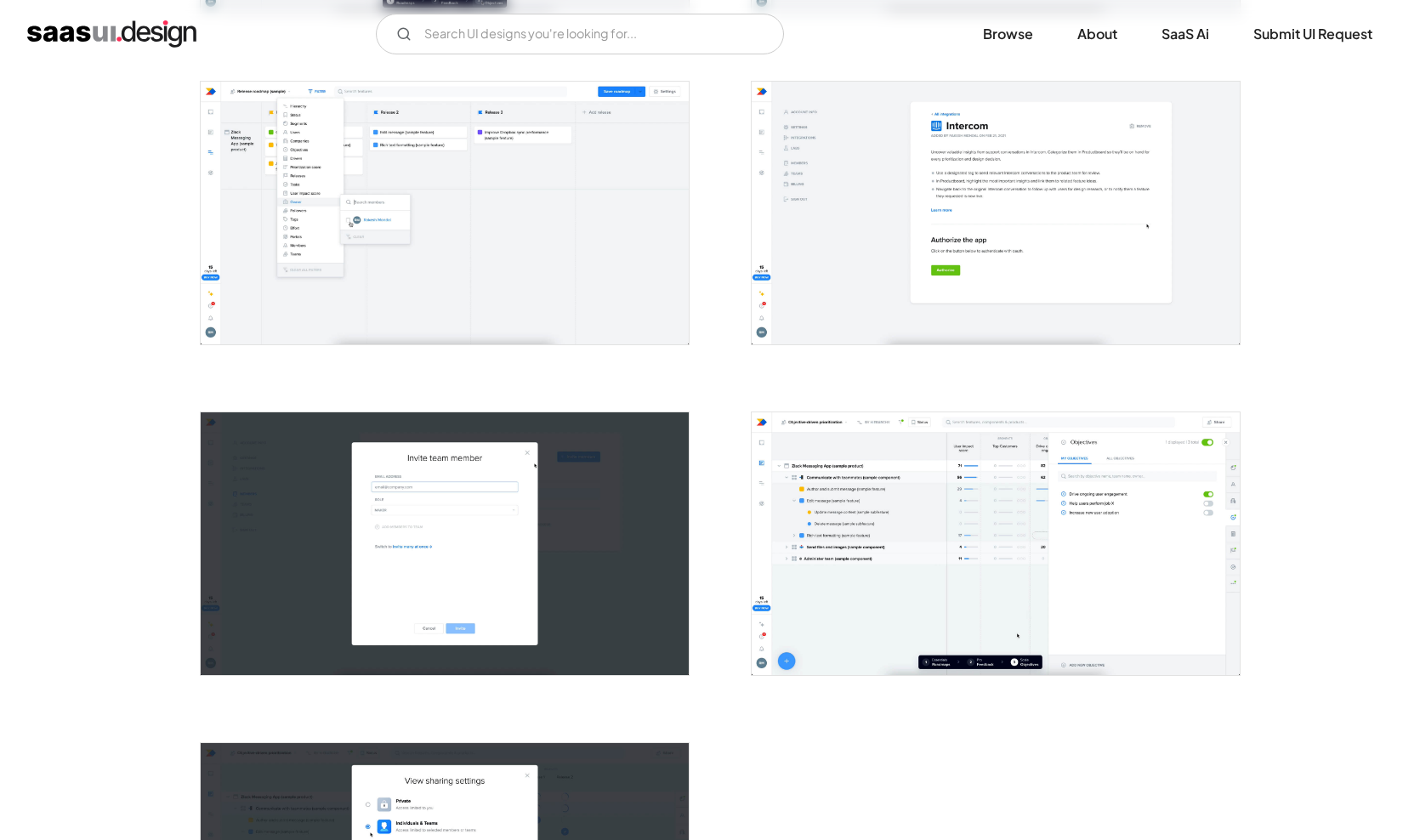
scroll to position [2661, 0]
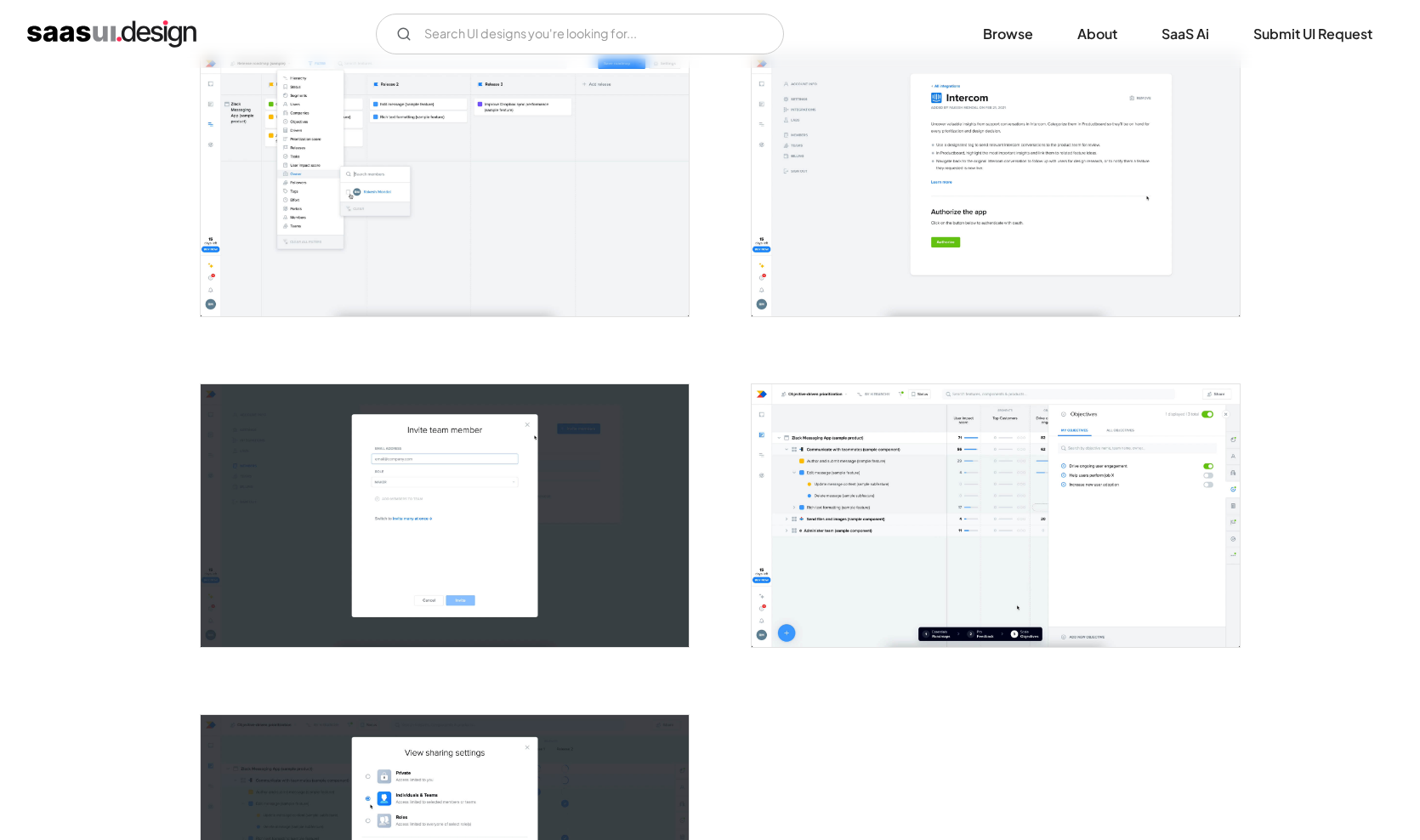
click at [1028, 512] on img "open lightbox" at bounding box center [995, 515] width 488 height 262
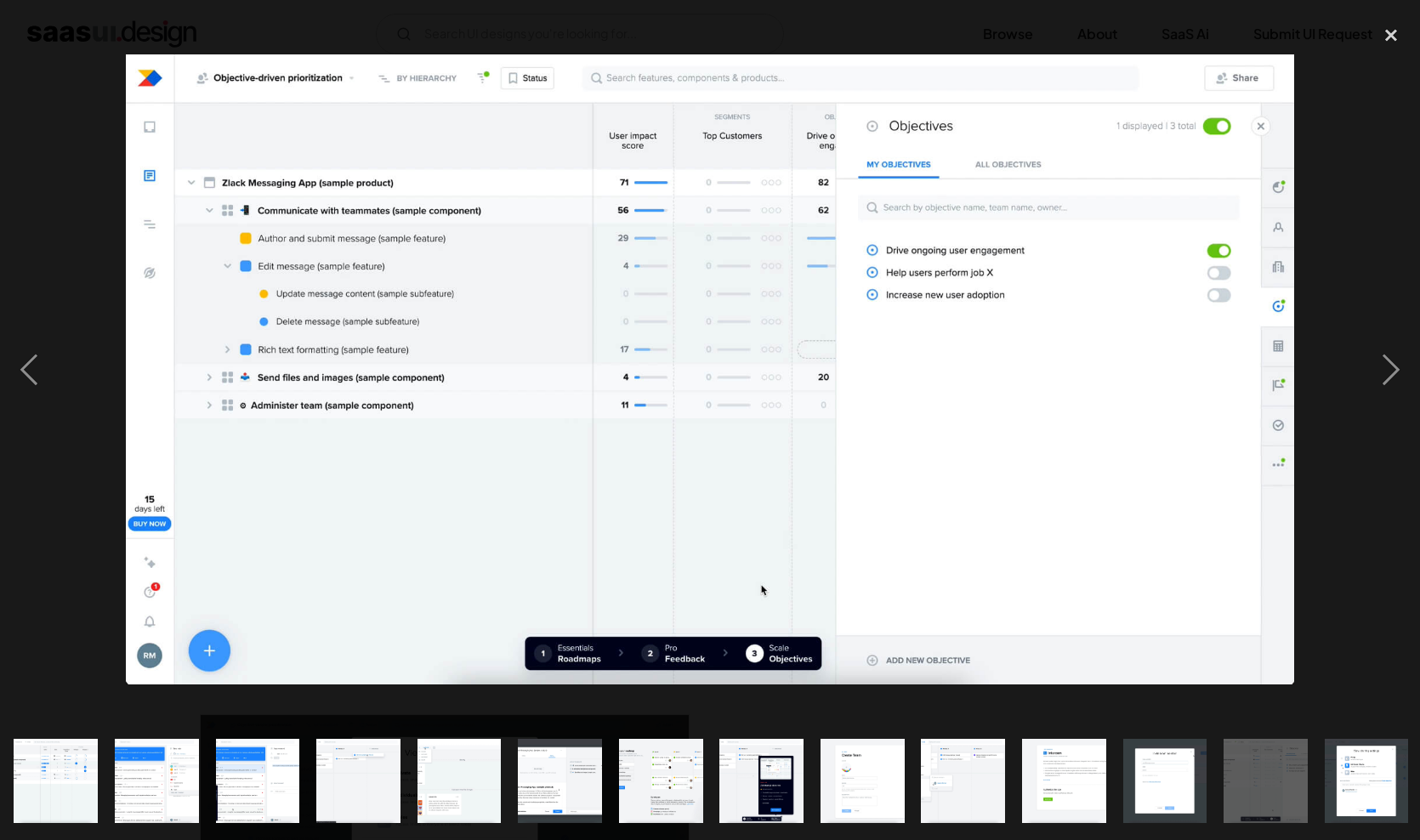
scroll to position [0, 512]
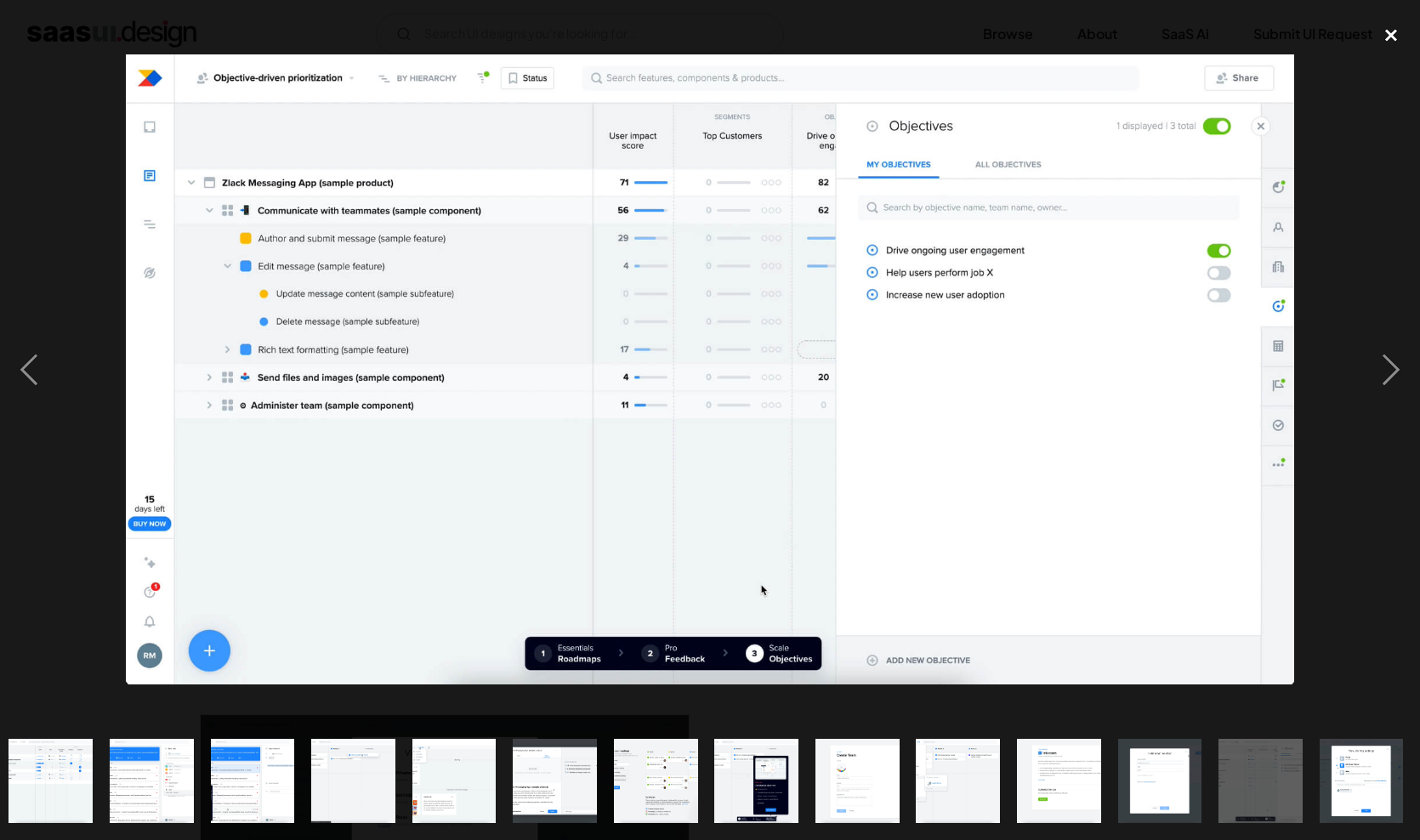
click at [1390, 37] on div "close lightbox" at bounding box center [1391, 36] width 58 height 38
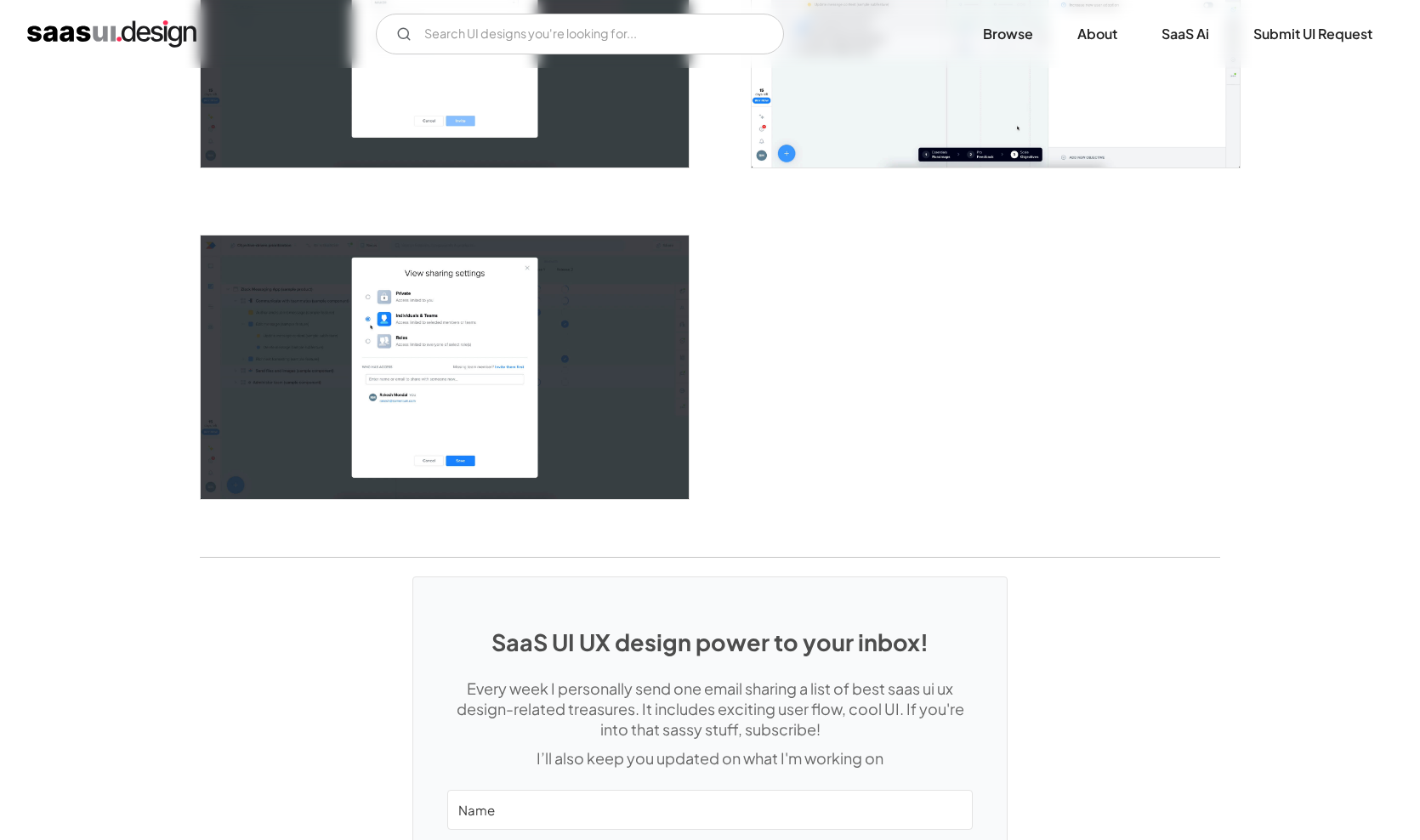
scroll to position [3143, 0]
